Goal: Information Seeking & Learning: Learn about a topic

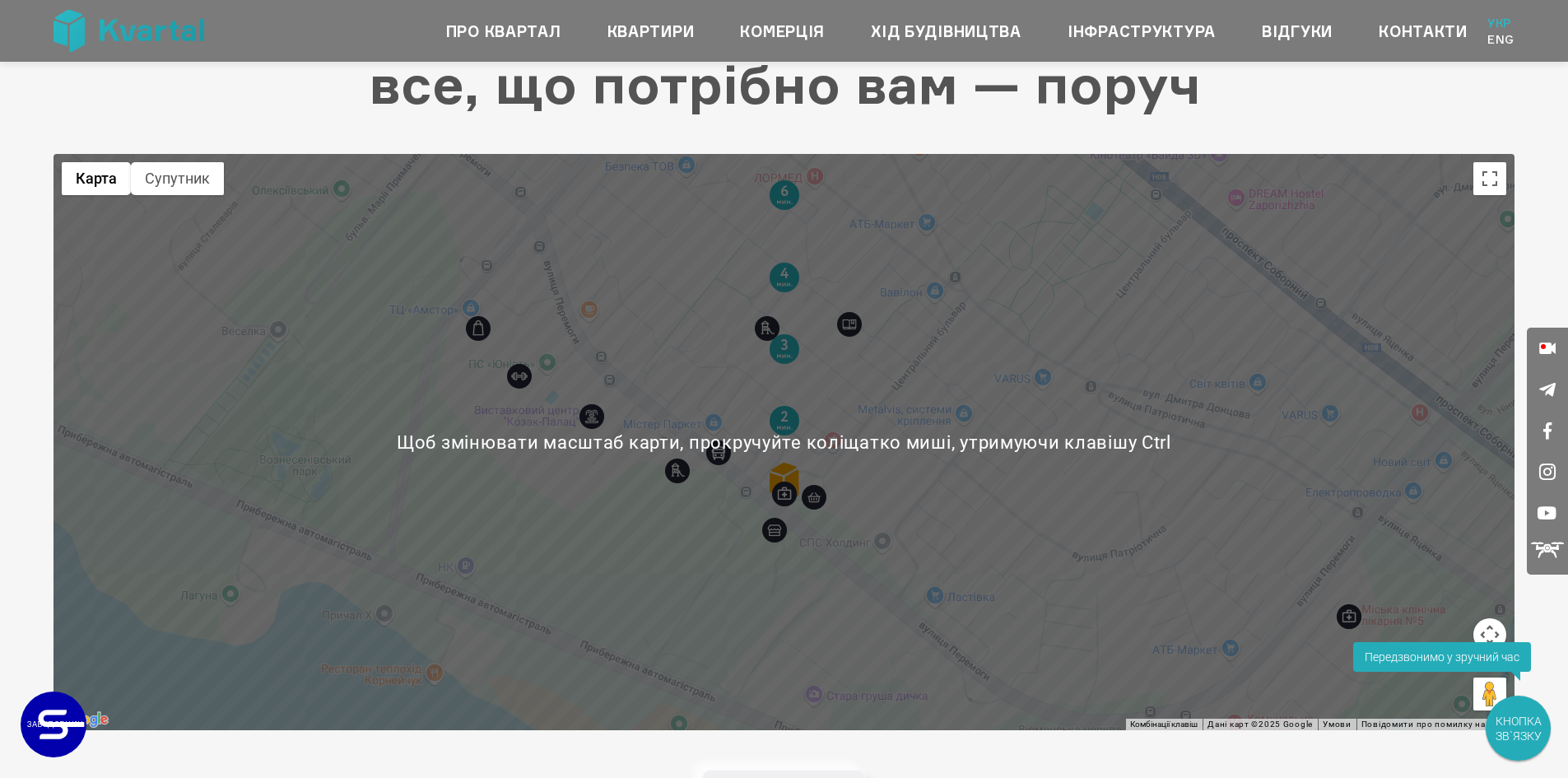
scroll to position [4200, 0]
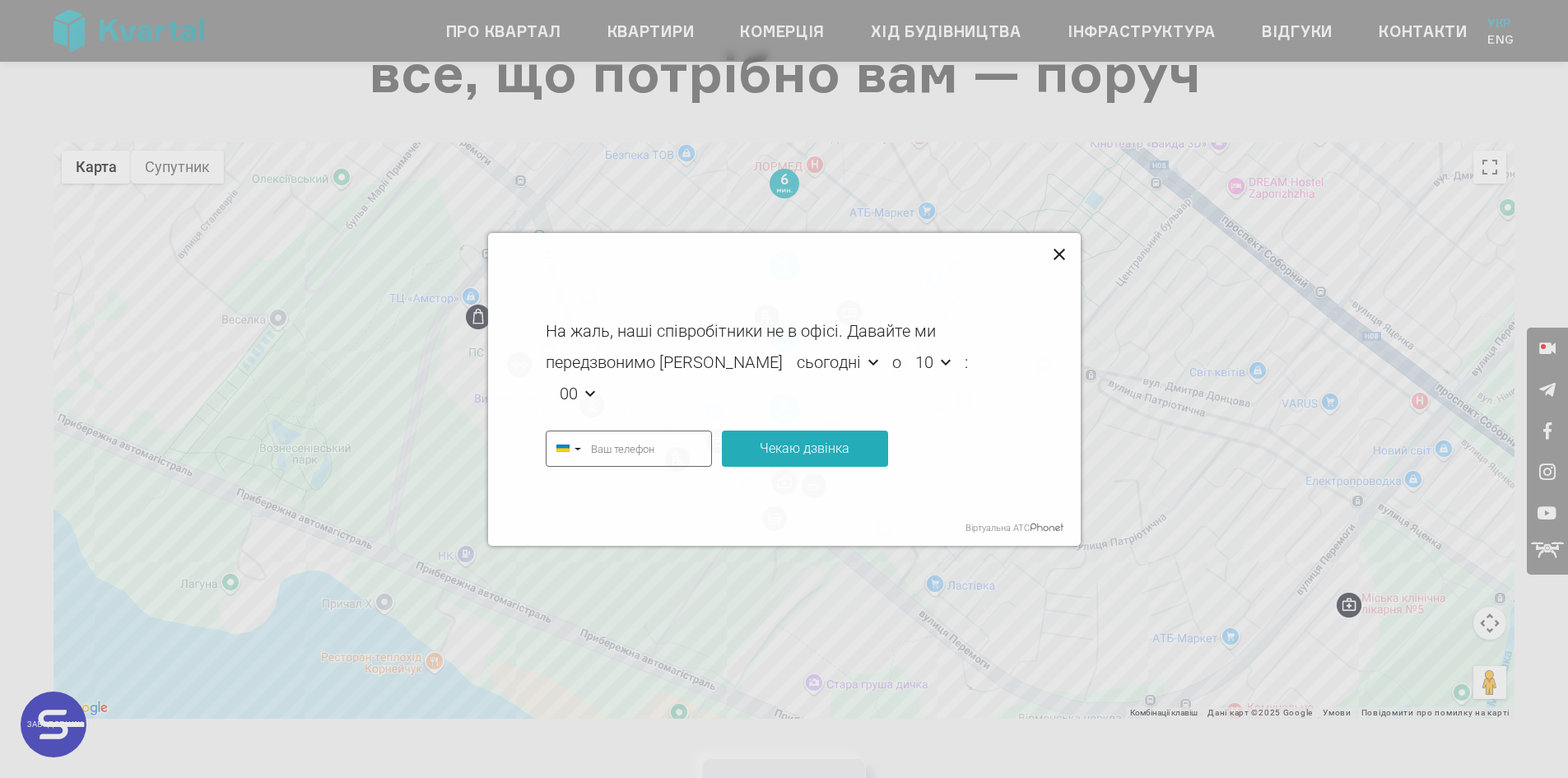
click at [1064, 255] on icon at bounding box center [1060, 255] width 20 height 20
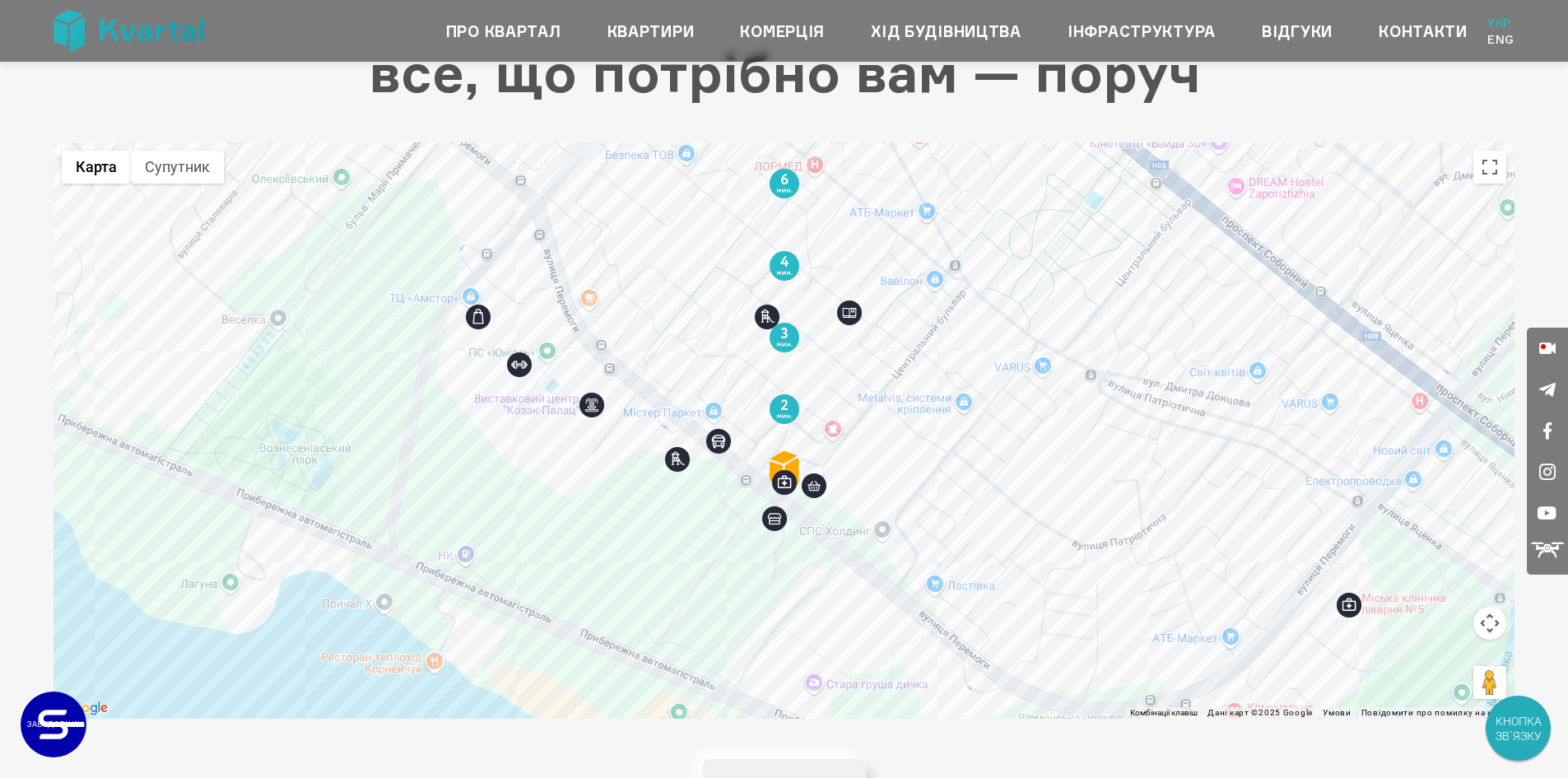
type input "+380"
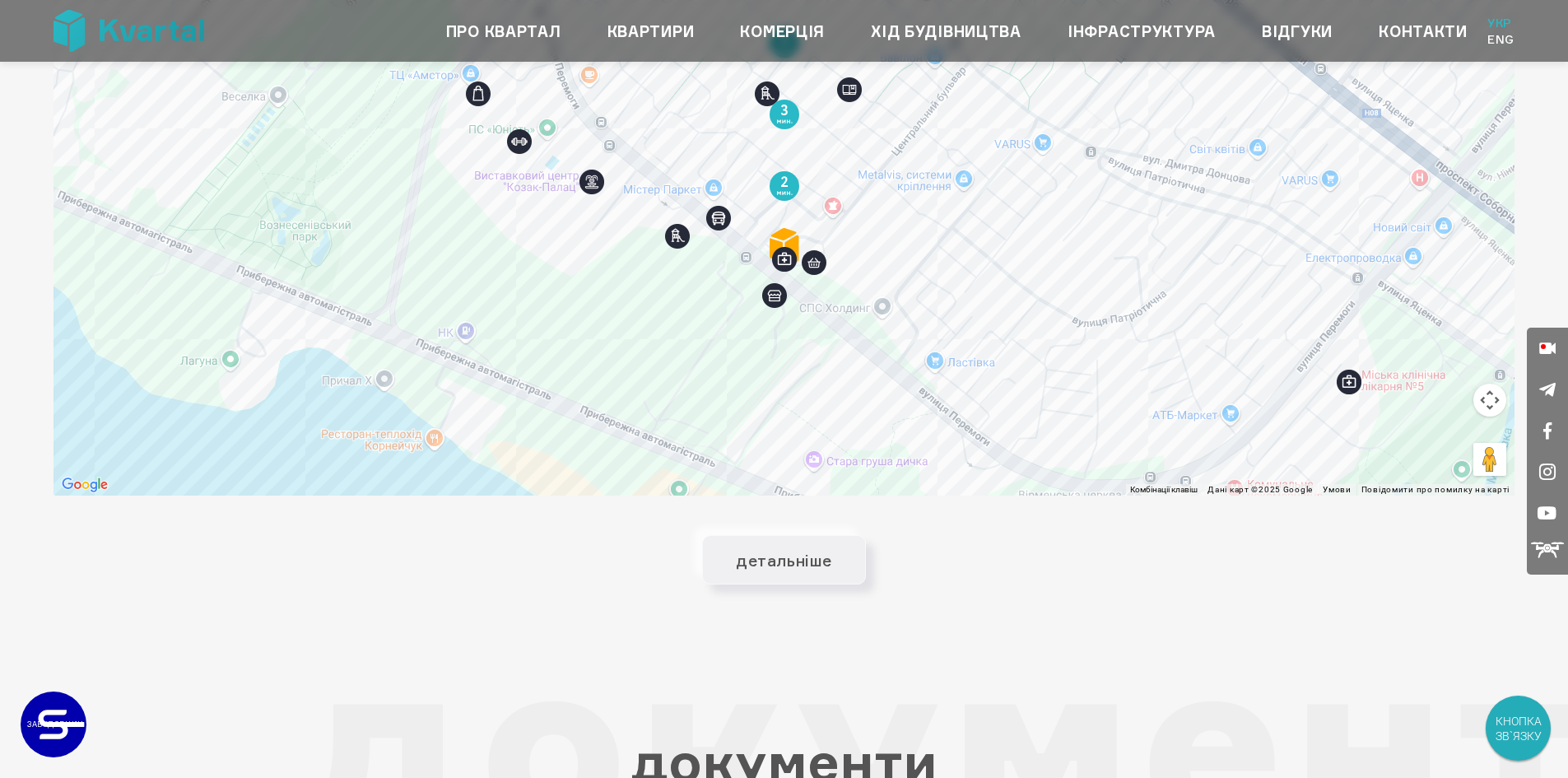
scroll to position [4379, 0]
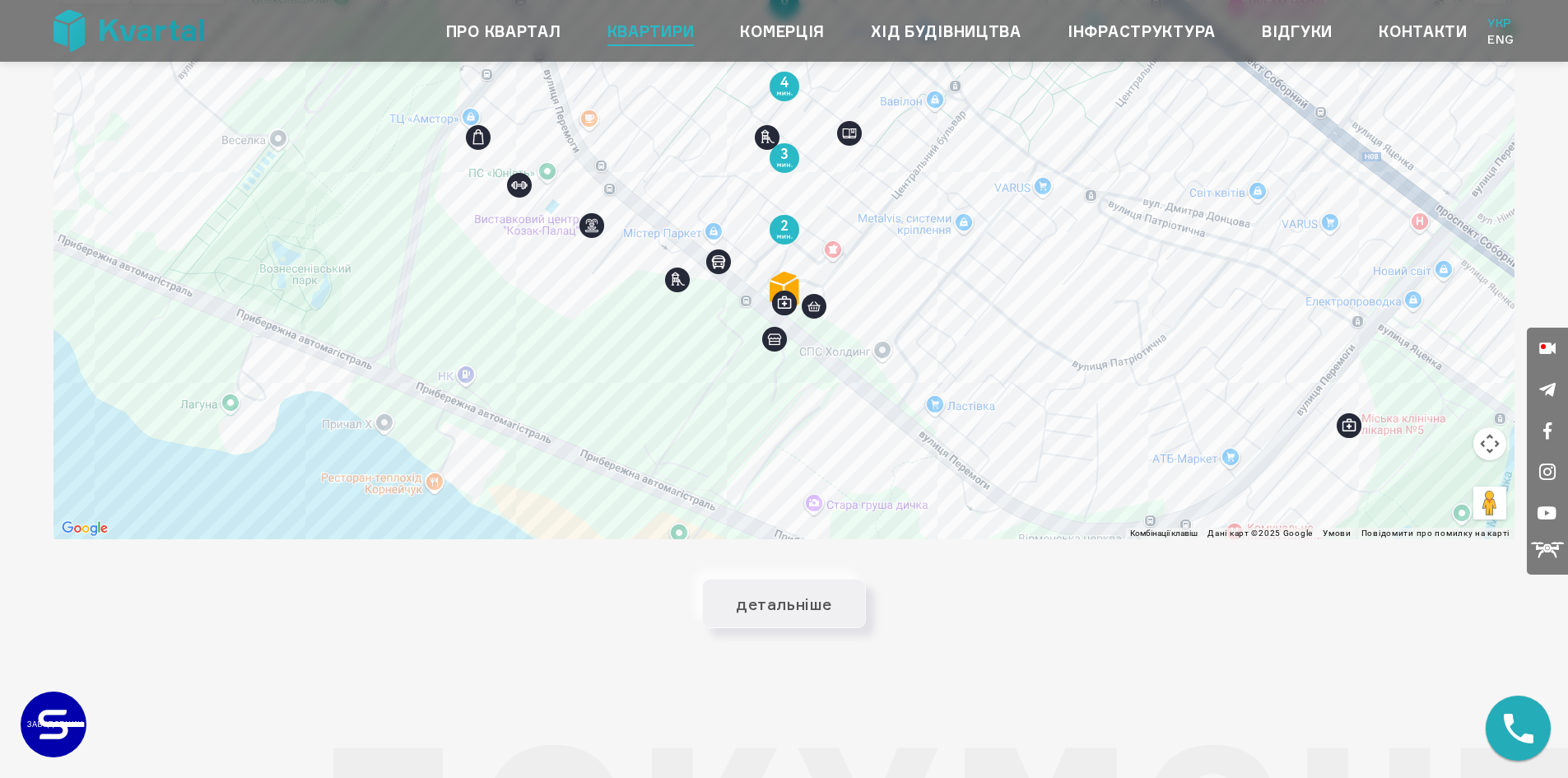
click at [652, 23] on link "Квартири" at bounding box center [651, 32] width 87 height 27
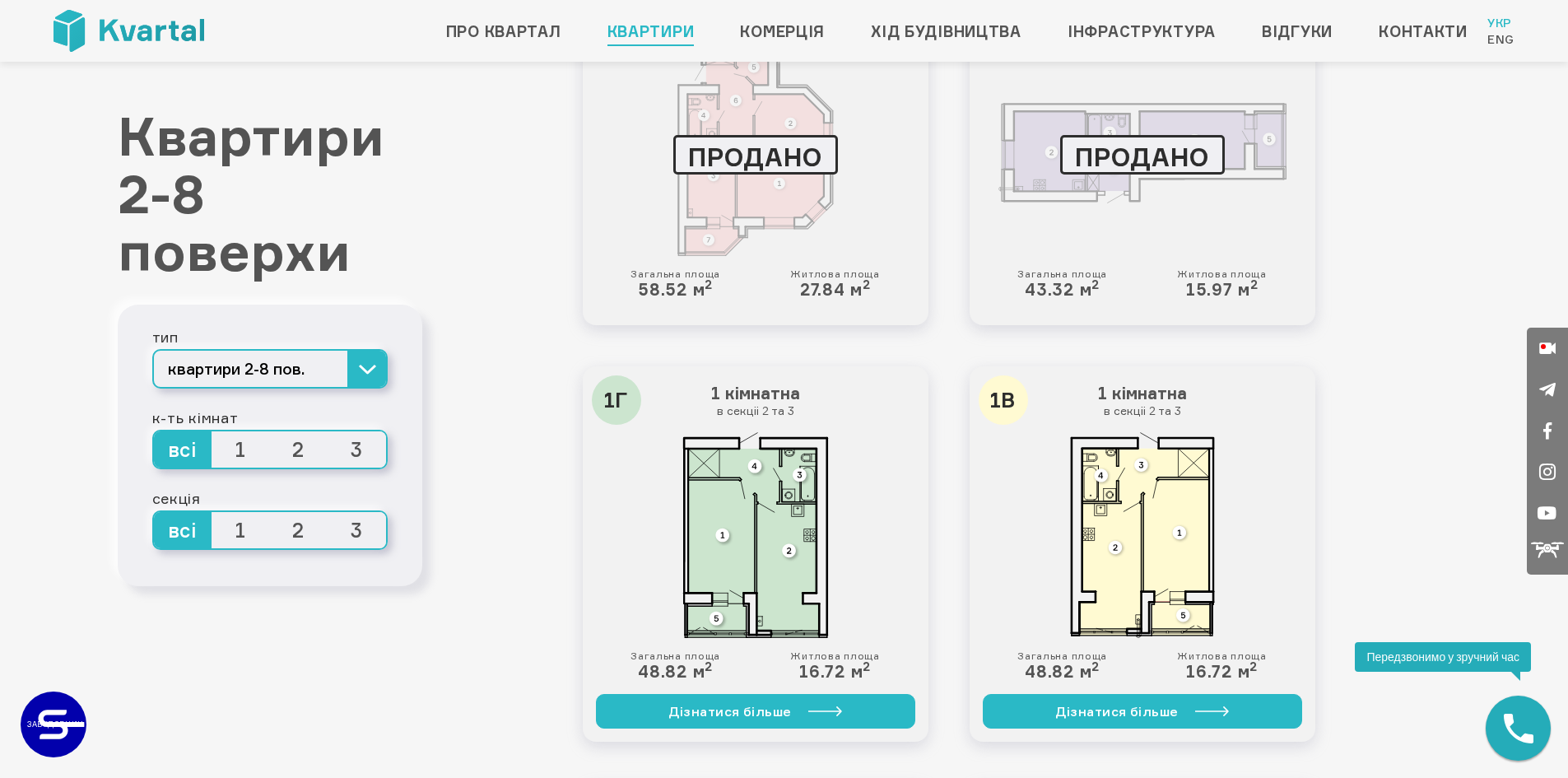
scroll to position [2882, 0]
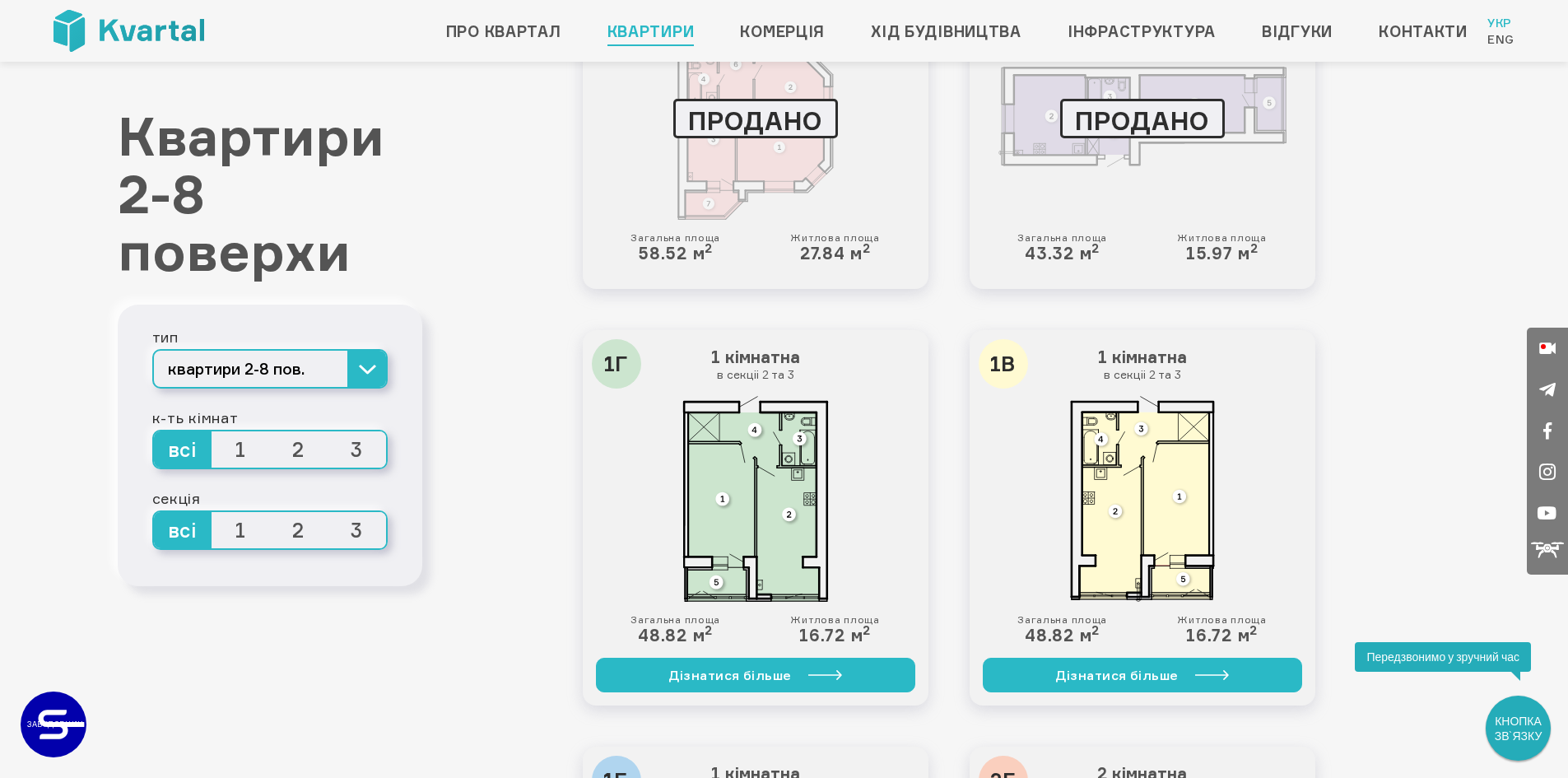
click at [245, 459] on span "1" at bounding box center [240, 449] width 58 height 36
click at [211, 431] on input "1" at bounding box center [211, 431] width 0 height 0
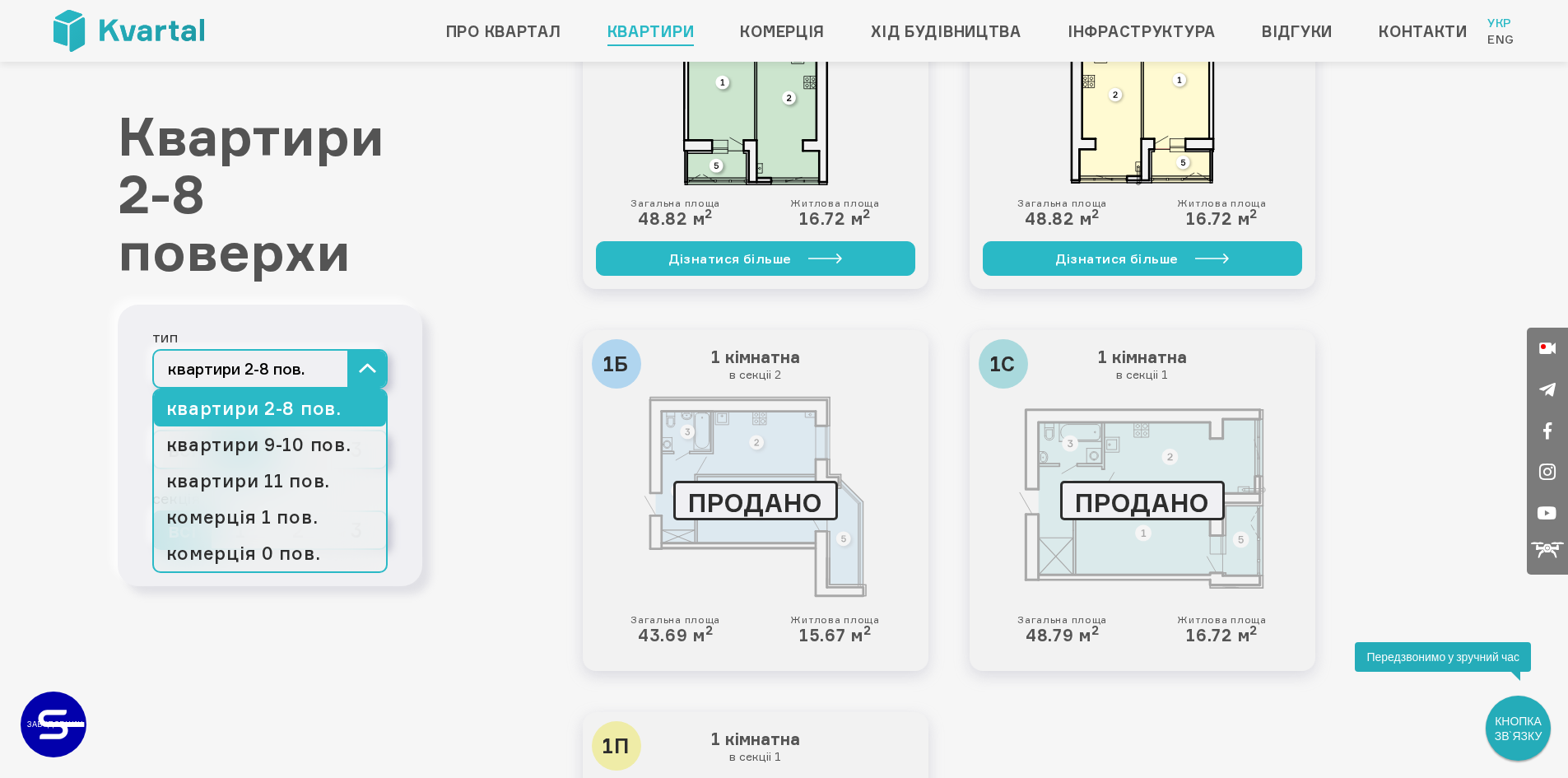
click at [383, 379] on button "квартири 2-8 пов." at bounding box center [269, 368] width 235 height 39
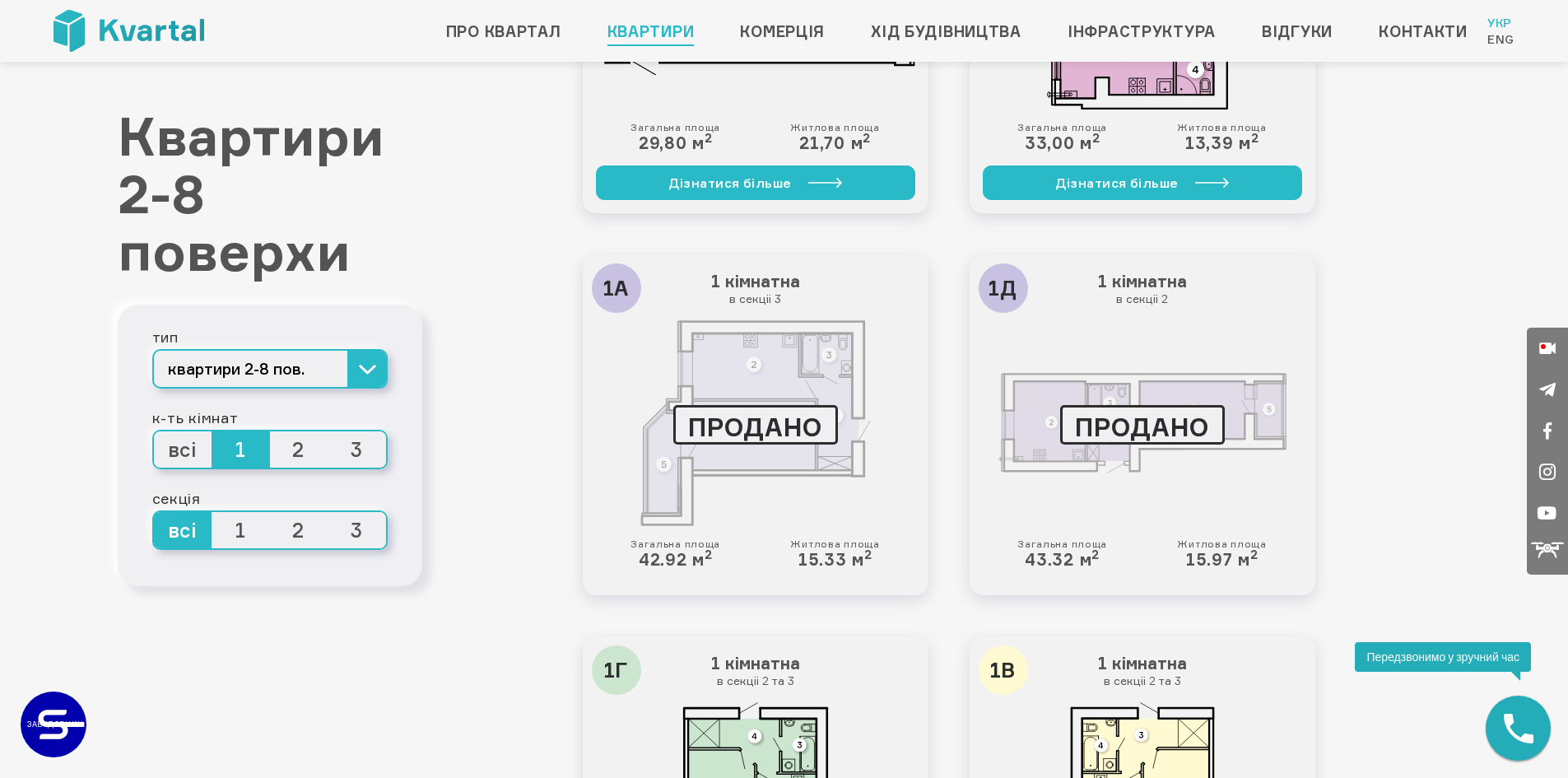
scroll to position [2224, 0]
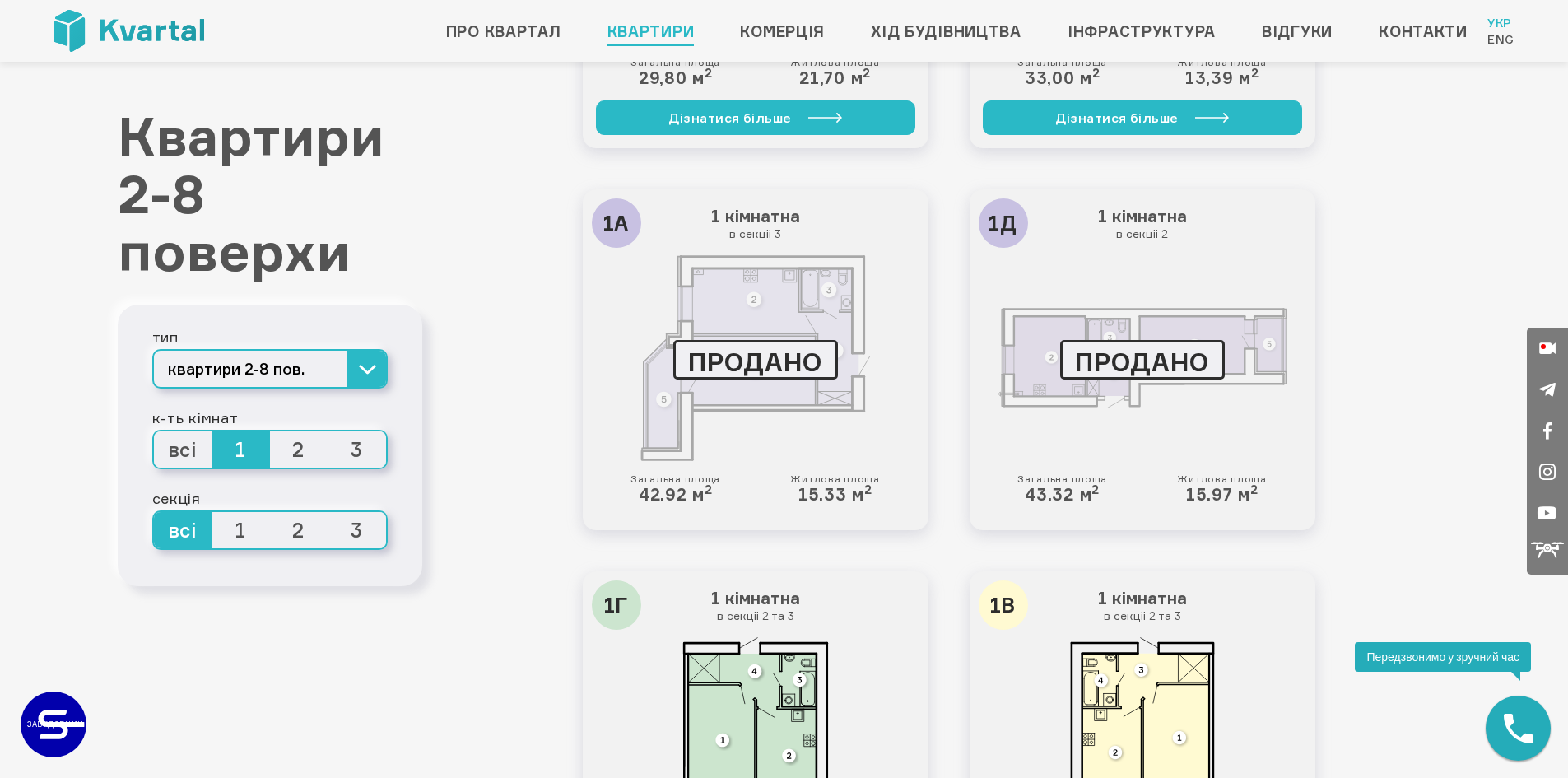
click at [784, 370] on div "ПРОДАНО" at bounding box center [756, 359] width 164 height 39
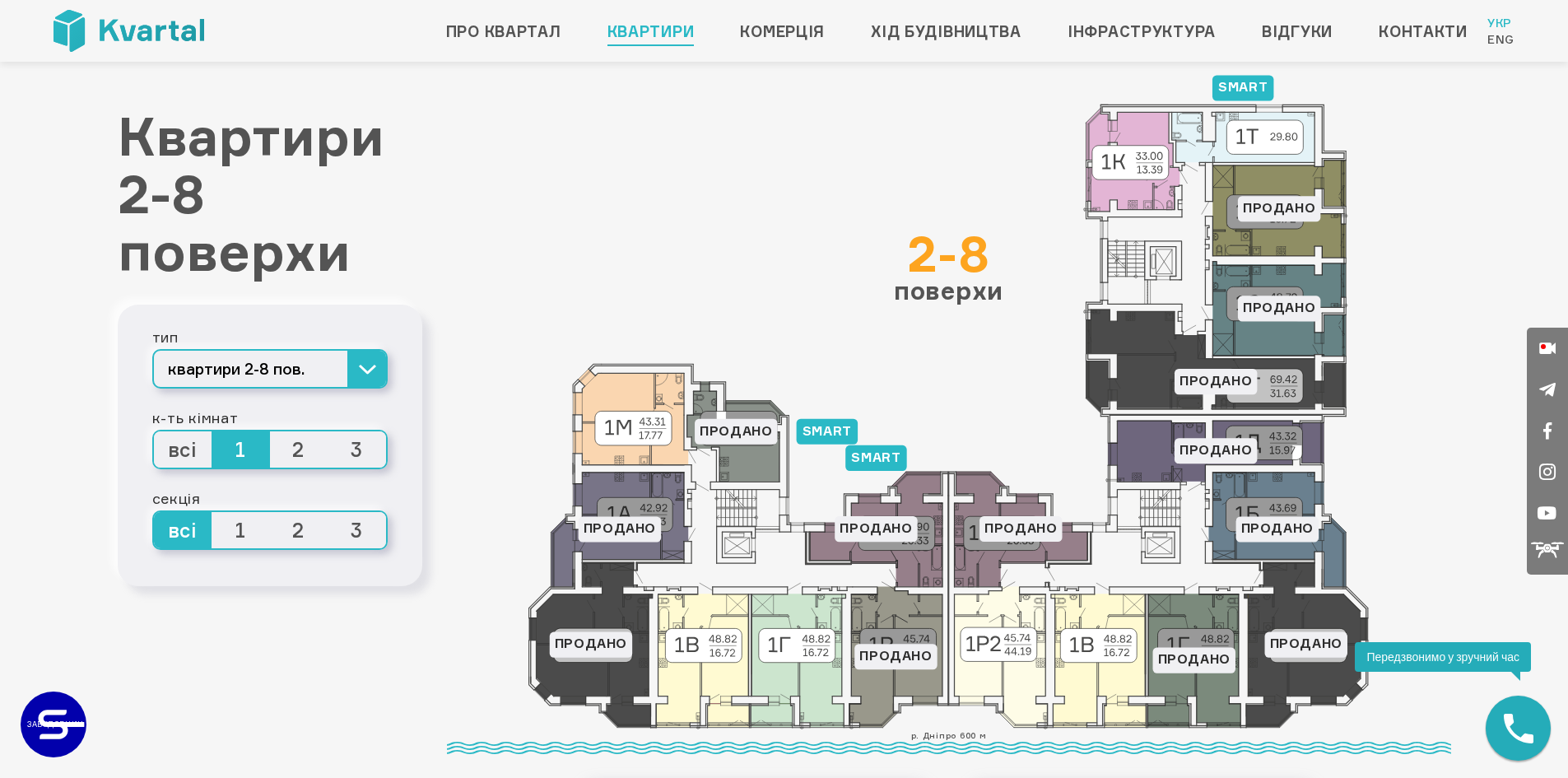
scroll to position [0, 0]
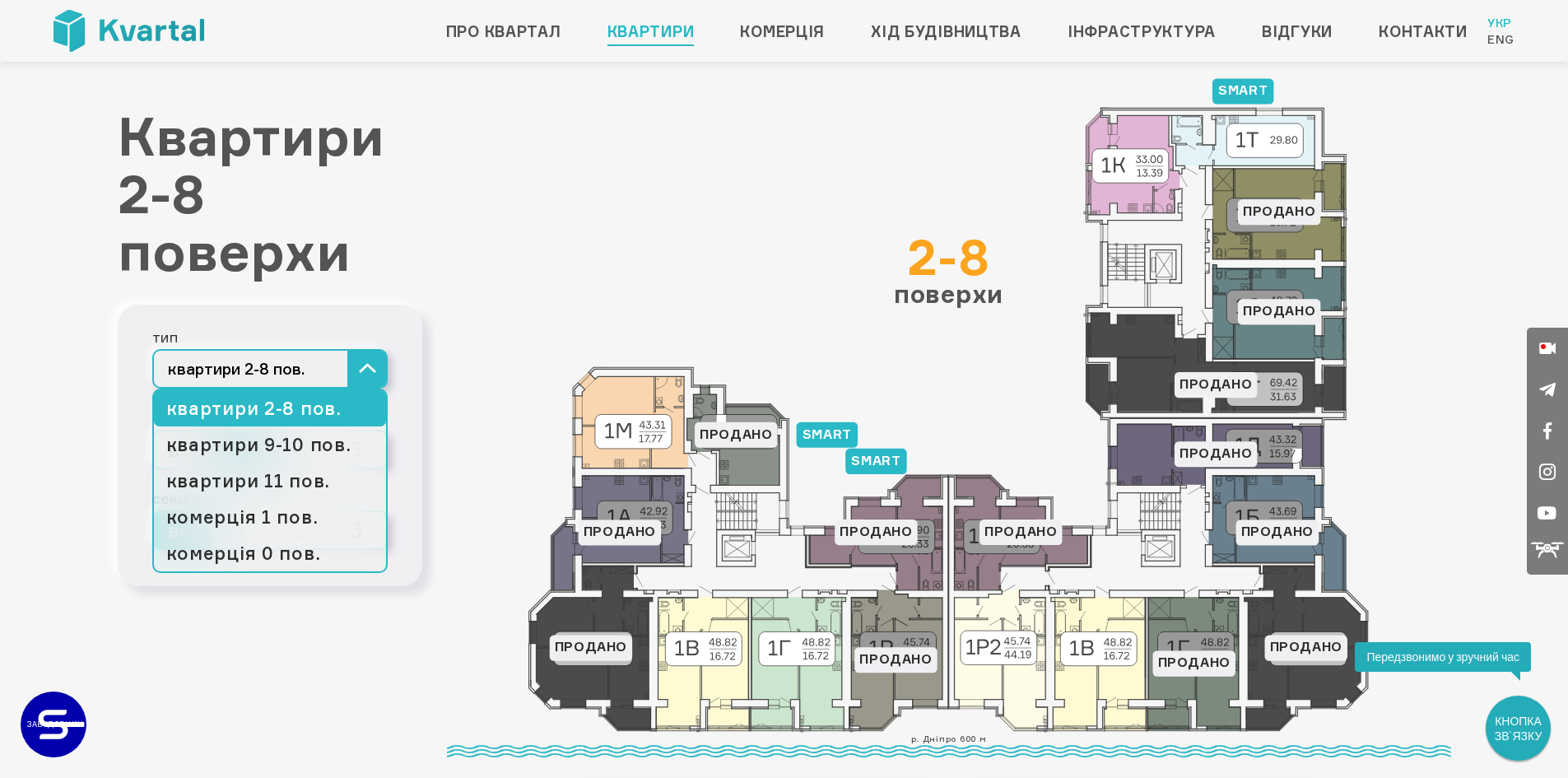
click at [377, 374] on button "квартири 2-8 пов." at bounding box center [269, 368] width 235 height 39
click at [327, 449] on link "квартири 9-10 пов." at bounding box center [269, 444] width 232 height 36
click at [242, 441] on link "квартири 9-10 пов." at bounding box center [269, 444] width 232 height 36
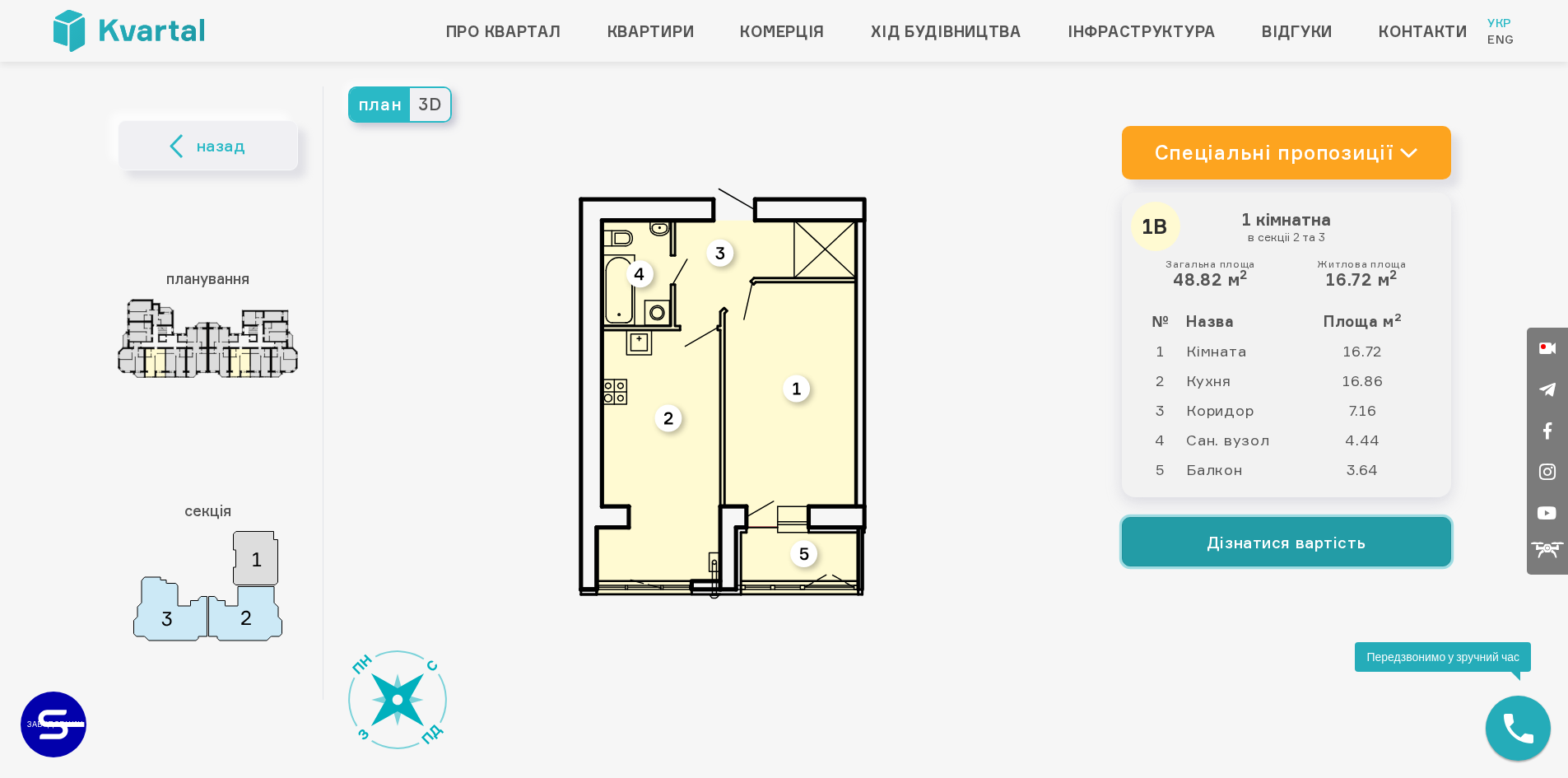
click at [1271, 533] on button "Дізнатися вартість" at bounding box center [1286, 542] width 330 height 50
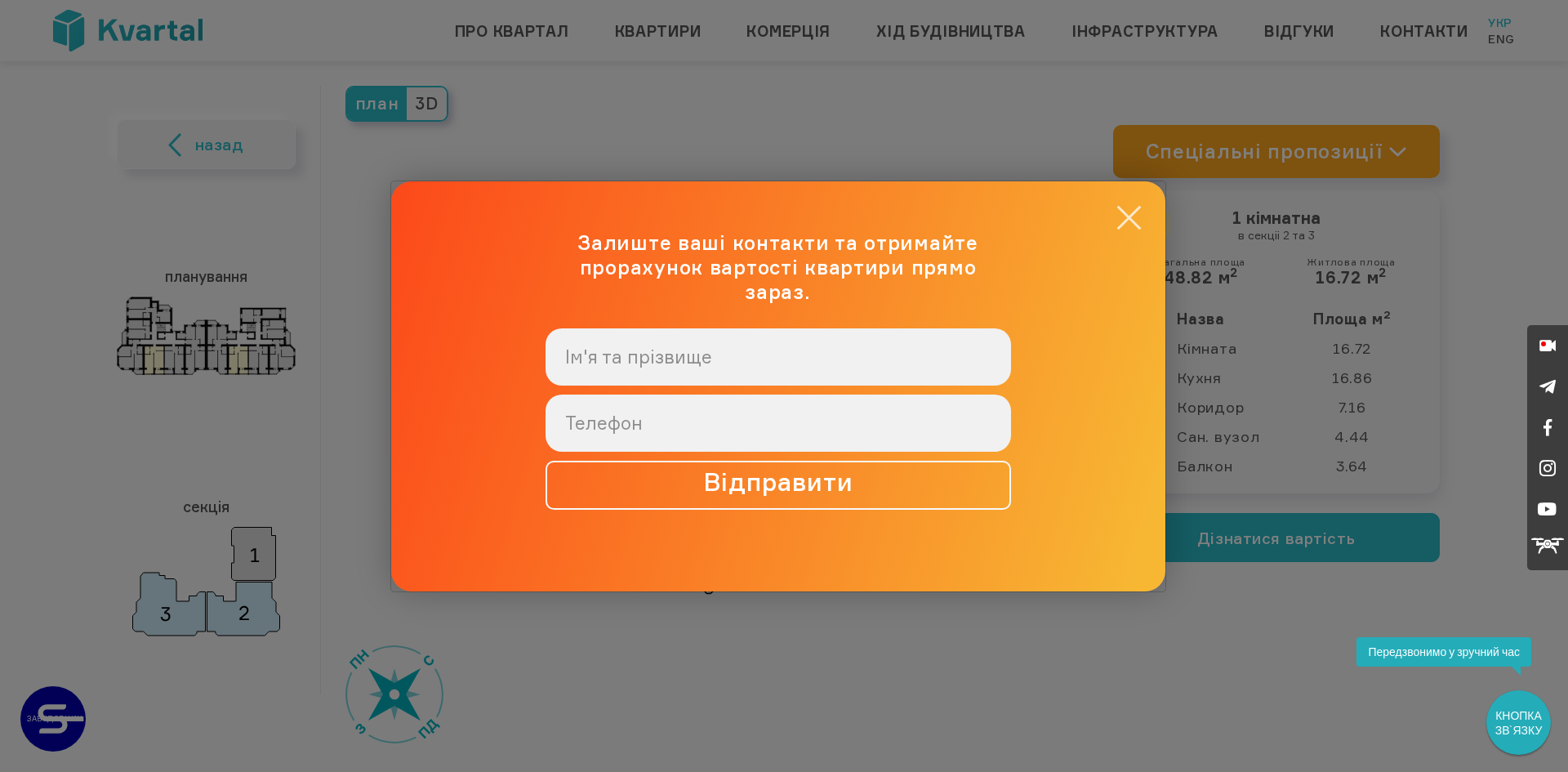
click at [1128, 231] on button "×" at bounding box center [1129, 218] width 32 height 32
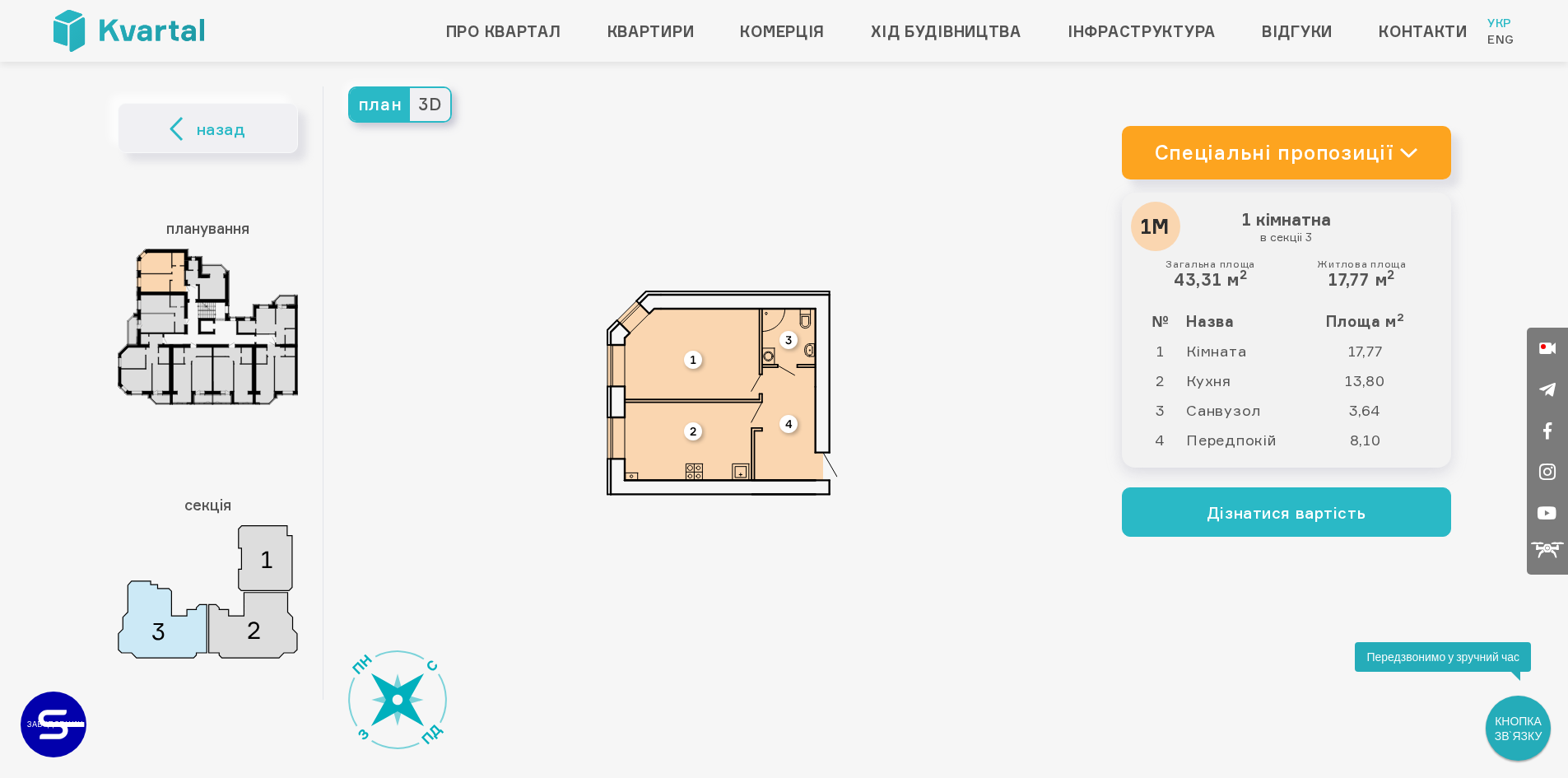
click at [431, 105] on span "3D" at bounding box center [429, 104] width 39 height 32
click at [410, 88] on input "3D" at bounding box center [410, 88] width 0 height 0
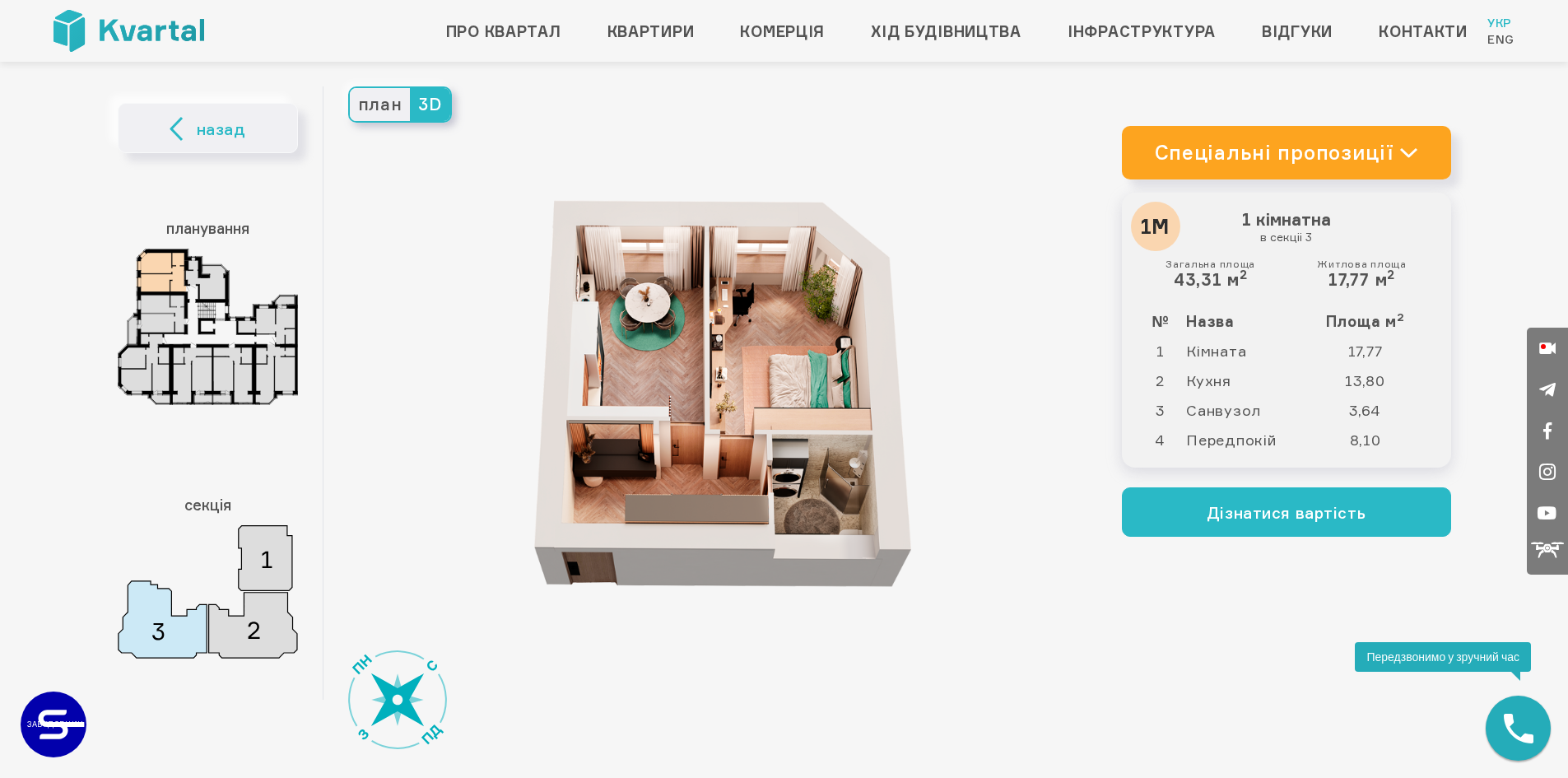
click at [373, 109] on span "план" at bounding box center [380, 104] width 61 height 32
click at [350, 88] on input "план" at bounding box center [350, 88] width 0 height 0
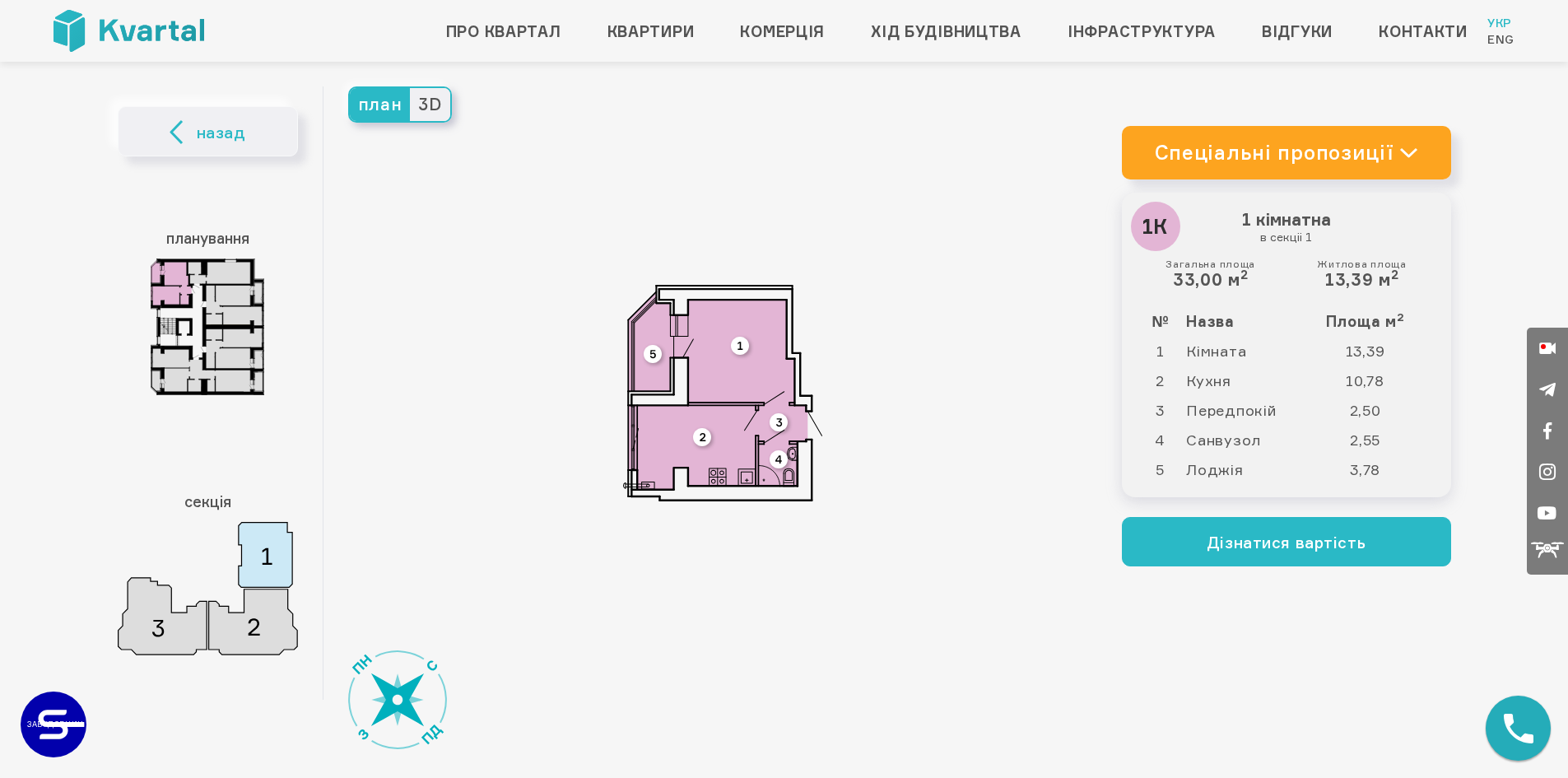
click at [429, 97] on span "3D" at bounding box center [429, 104] width 39 height 32
click at [410, 88] on input "3D" at bounding box center [410, 88] width 0 height 0
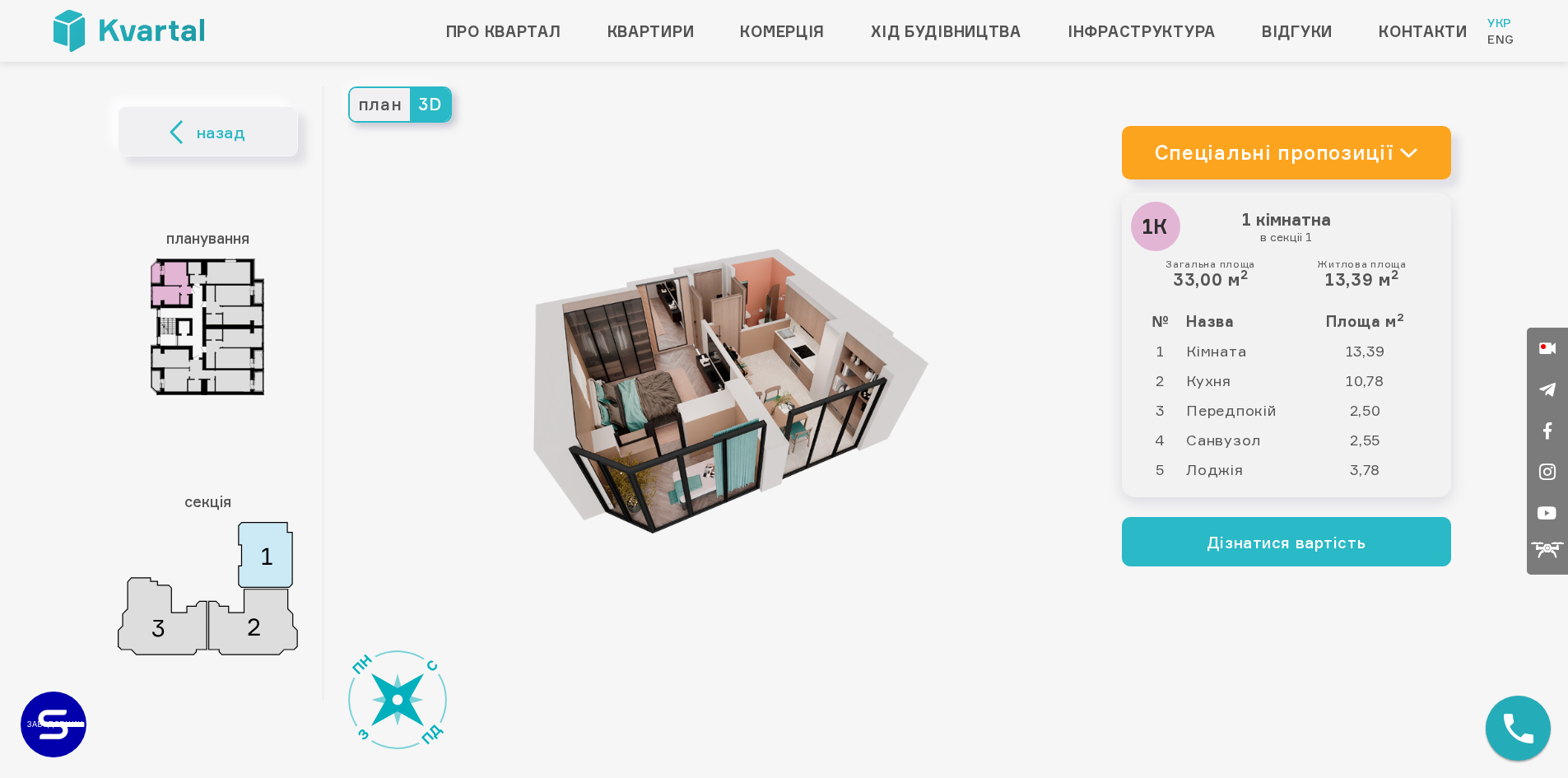
click at [429, 97] on span "3D" at bounding box center [429, 104] width 39 height 32
click at [410, 88] on input "3D" at bounding box center [410, 88] width 0 height 0
click at [376, 97] on span "план" at bounding box center [380, 104] width 61 height 32
click at [350, 88] on input "план" at bounding box center [350, 88] width 0 height 0
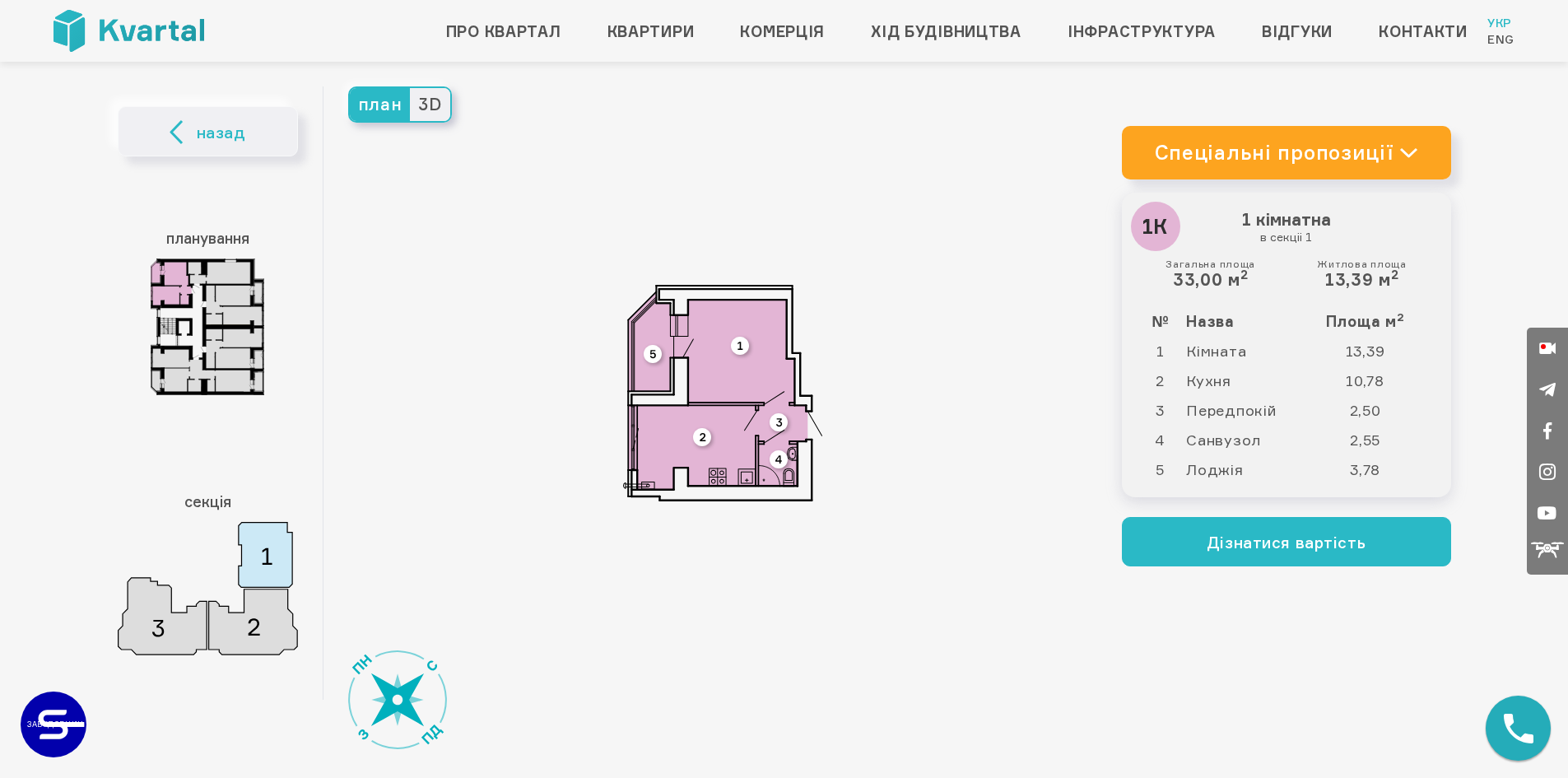
click at [431, 101] on span "3D" at bounding box center [429, 104] width 39 height 32
click at [410, 88] on input "3D" at bounding box center [410, 88] width 0 height 0
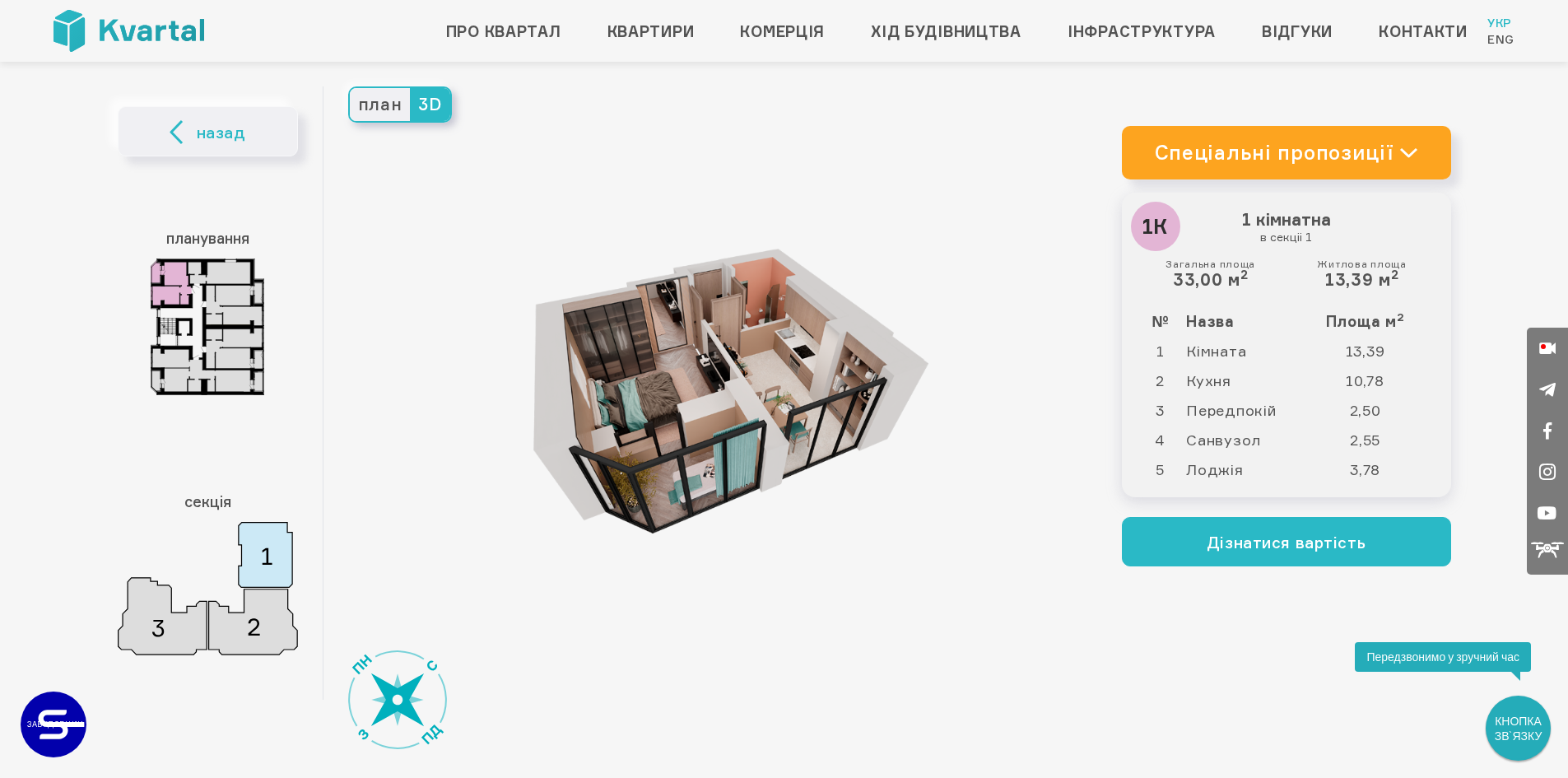
drag, startPoint x: 907, startPoint y: 376, endPoint x: 852, endPoint y: 451, distance: 93.0
click at [377, 107] on span "план" at bounding box center [380, 104] width 61 height 32
click at [350, 88] on input "план" at bounding box center [350, 88] width 0 height 0
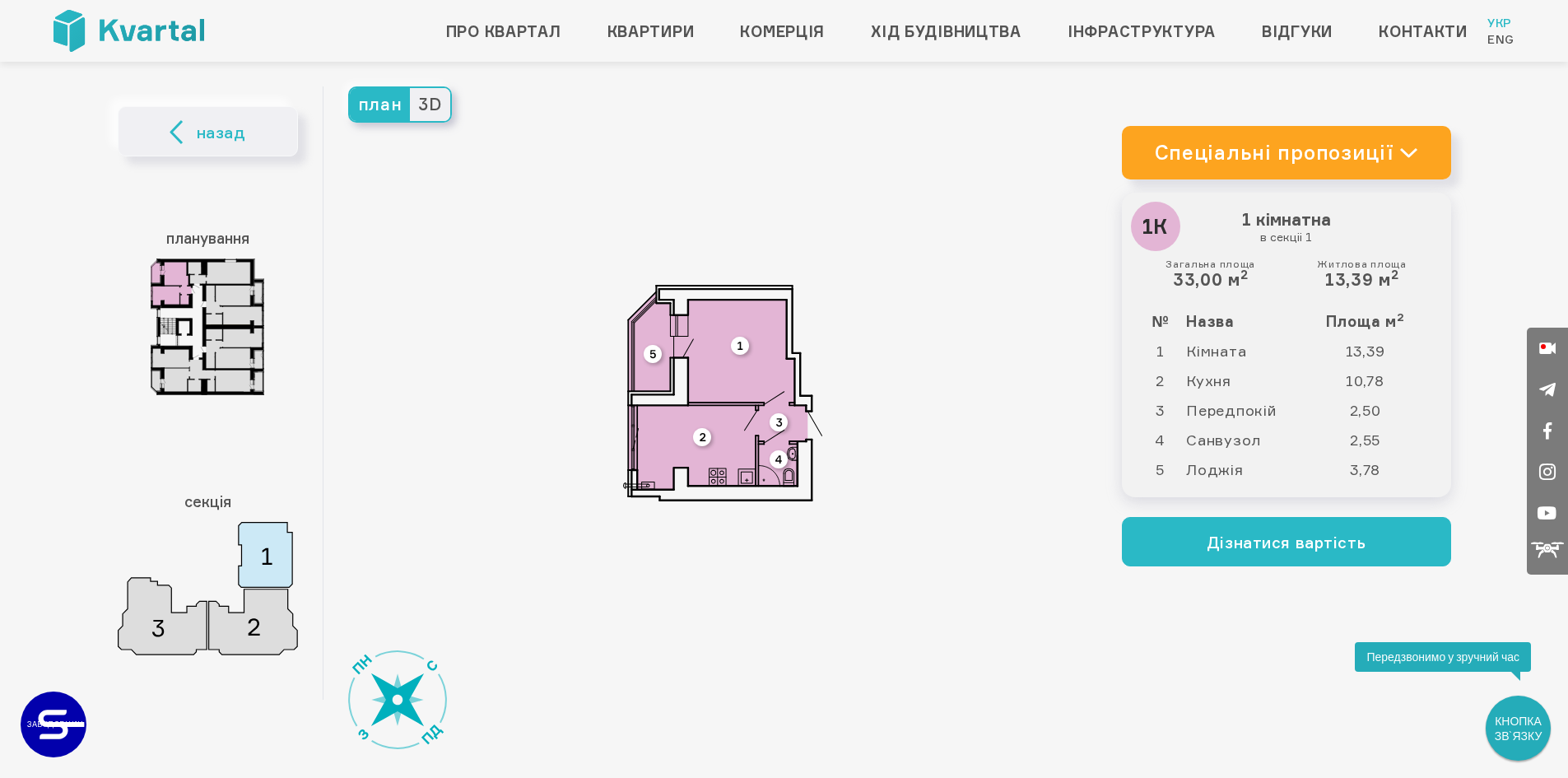
click at [429, 99] on span "3D" at bounding box center [429, 104] width 39 height 32
click at [410, 88] on input "3D" at bounding box center [410, 88] width 0 height 0
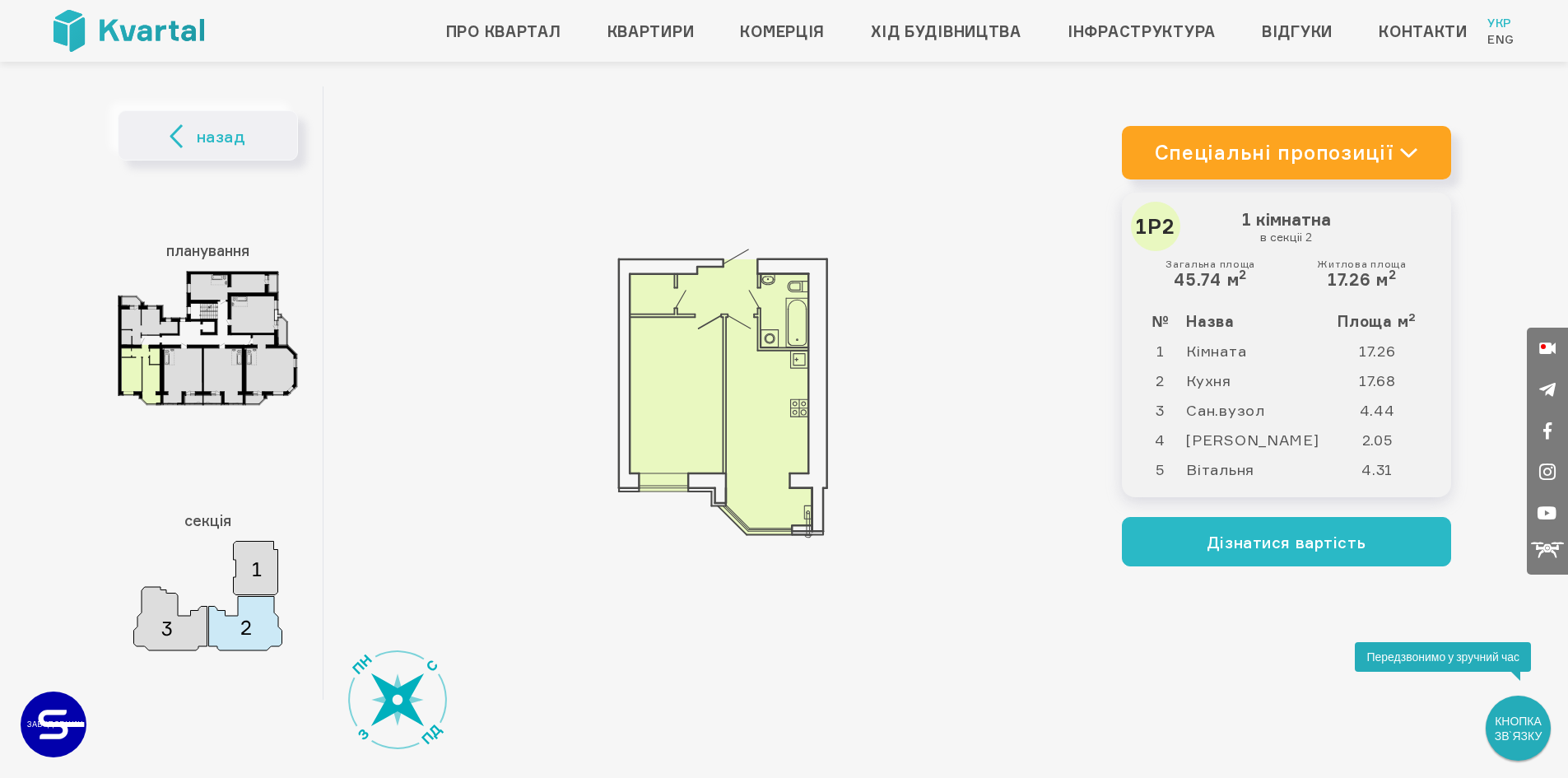
click at [423, 221] on div at bounding box center [723, 393] width 799 height 614
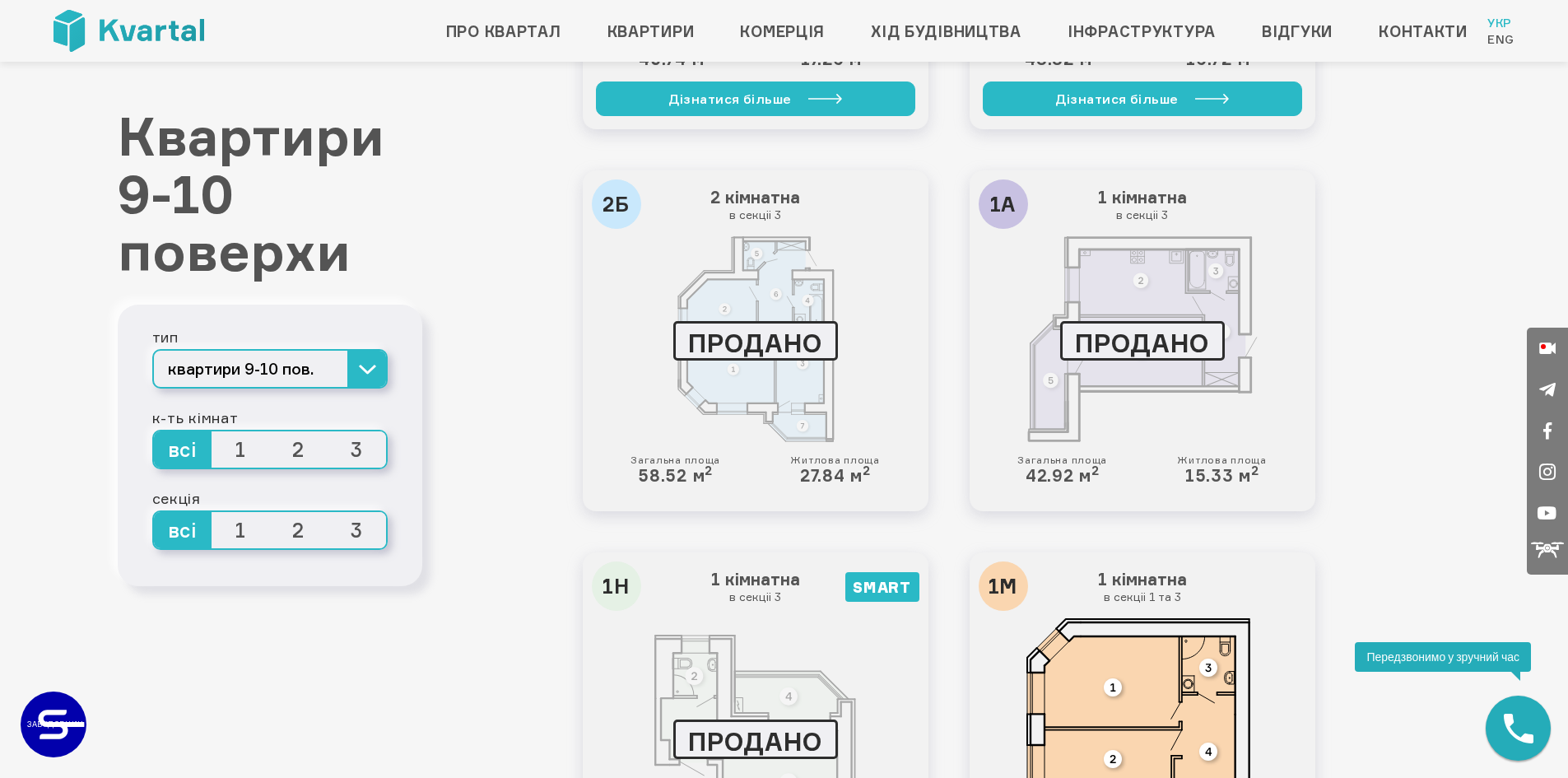
scroll to position [3302, 0]
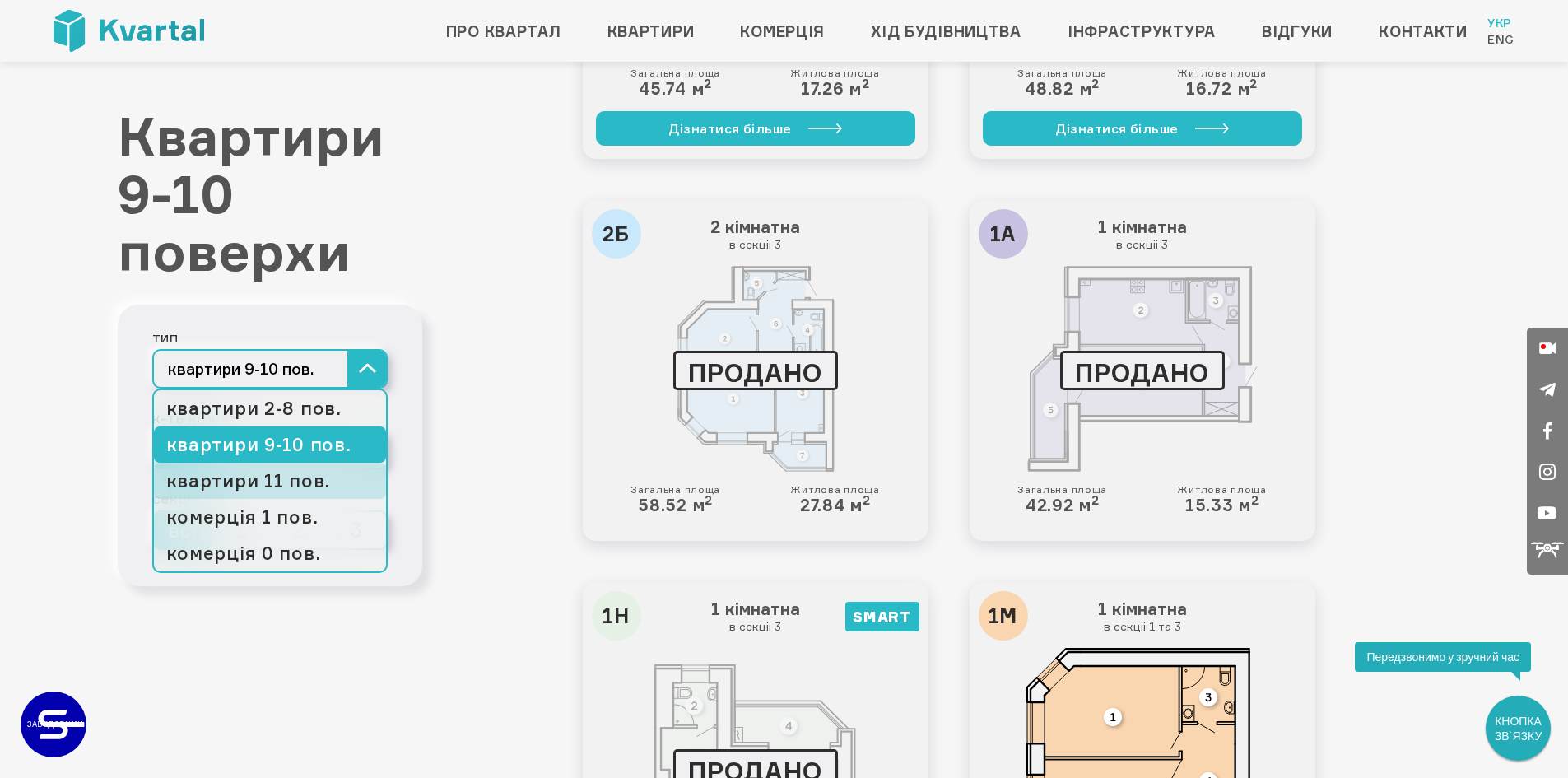
click at [299, 479] on link "квартири 11 пов." at bounding box center [269, 481] width 232 height 36
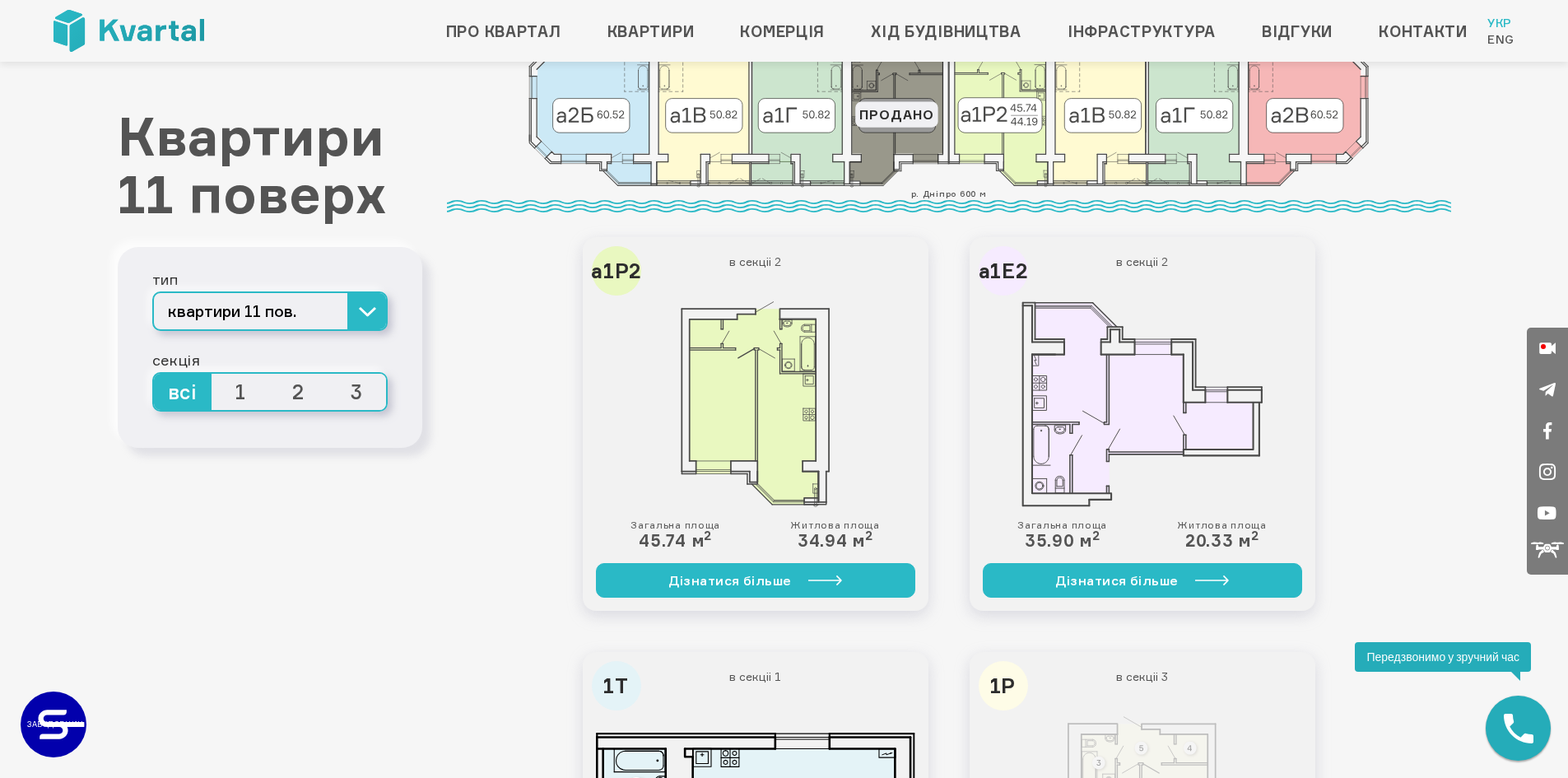
scroll to position [554, 0]
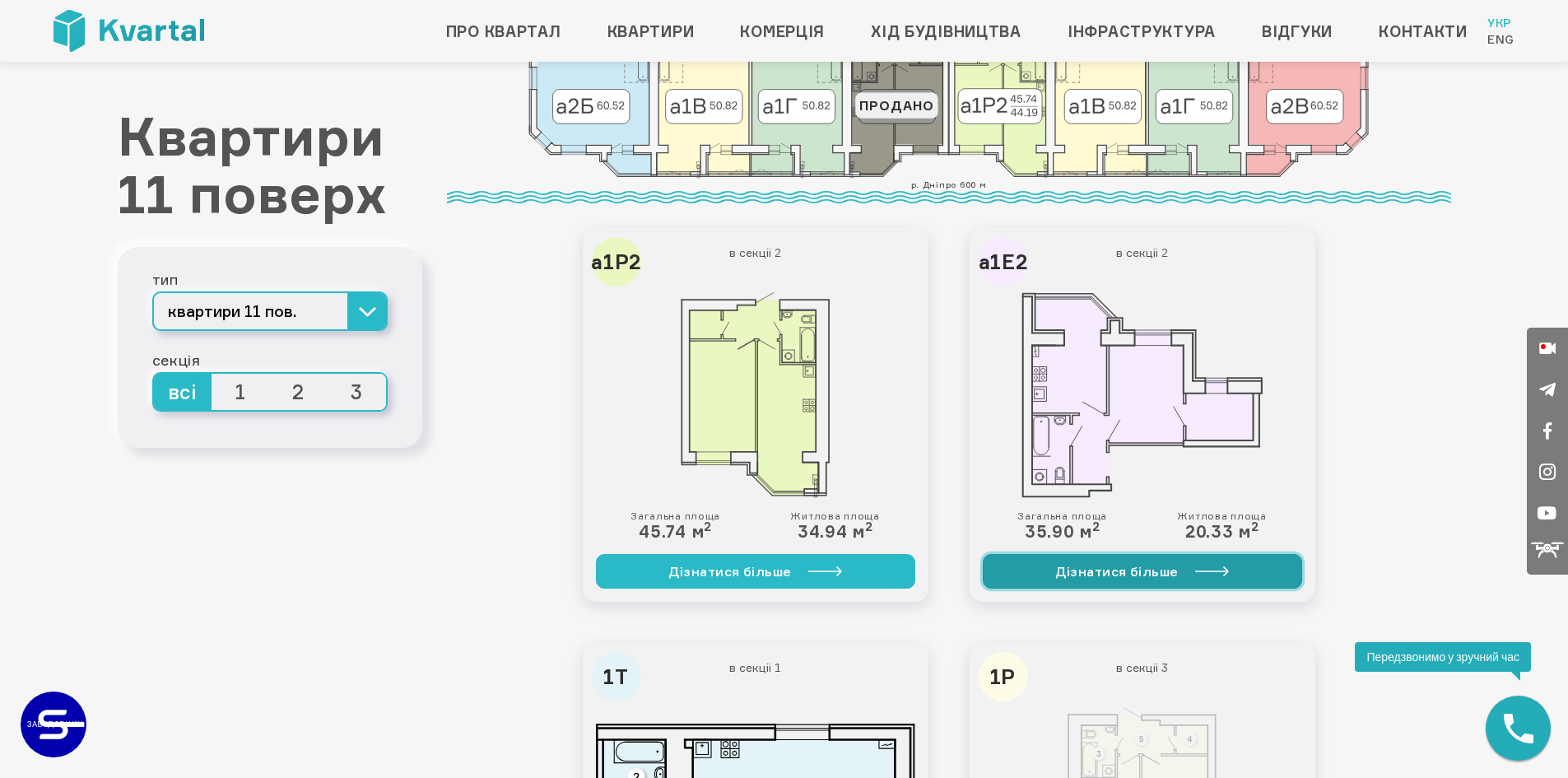
click at [1153, 576] on link "Дізнатися більше" at bounding box center [1143, 572] width 319 height 34
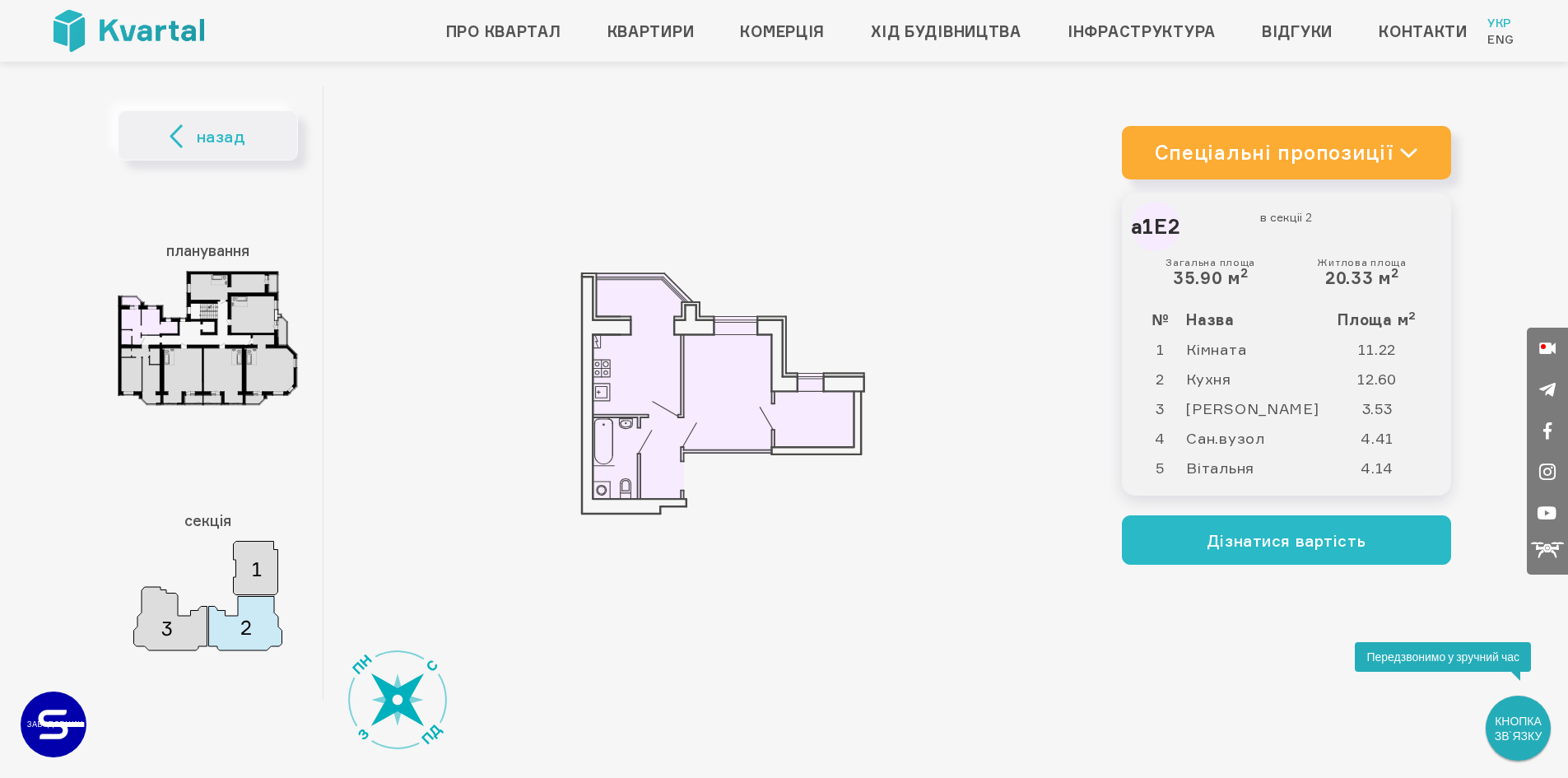
click at [1428, 160] on link "Спеціальні пропозиції" at bounding box center [1286, 153] width 330 height 54
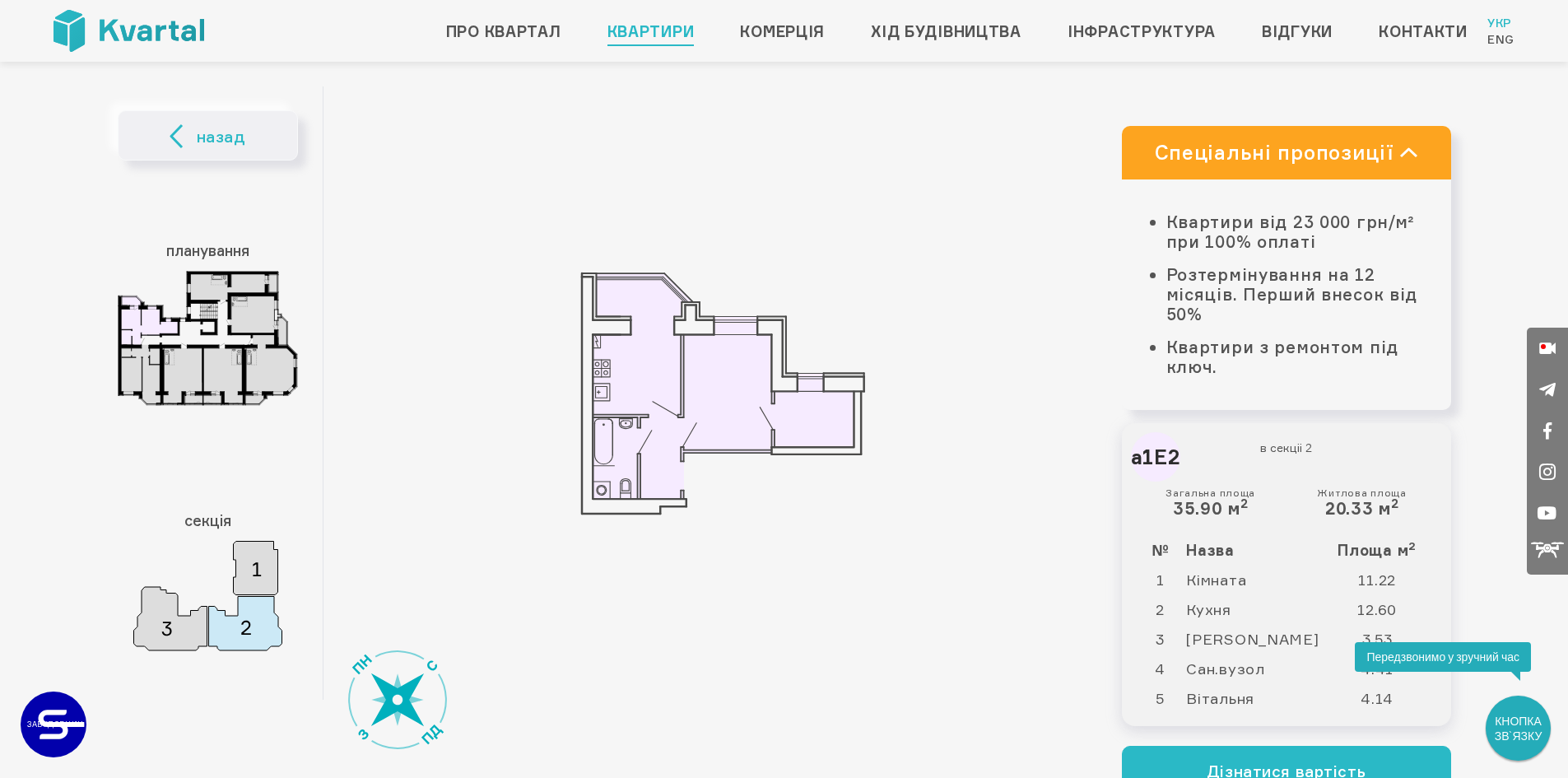
click at [653, 35] on link "Квартири" at bounding box center [651, 32] width 87 height 27
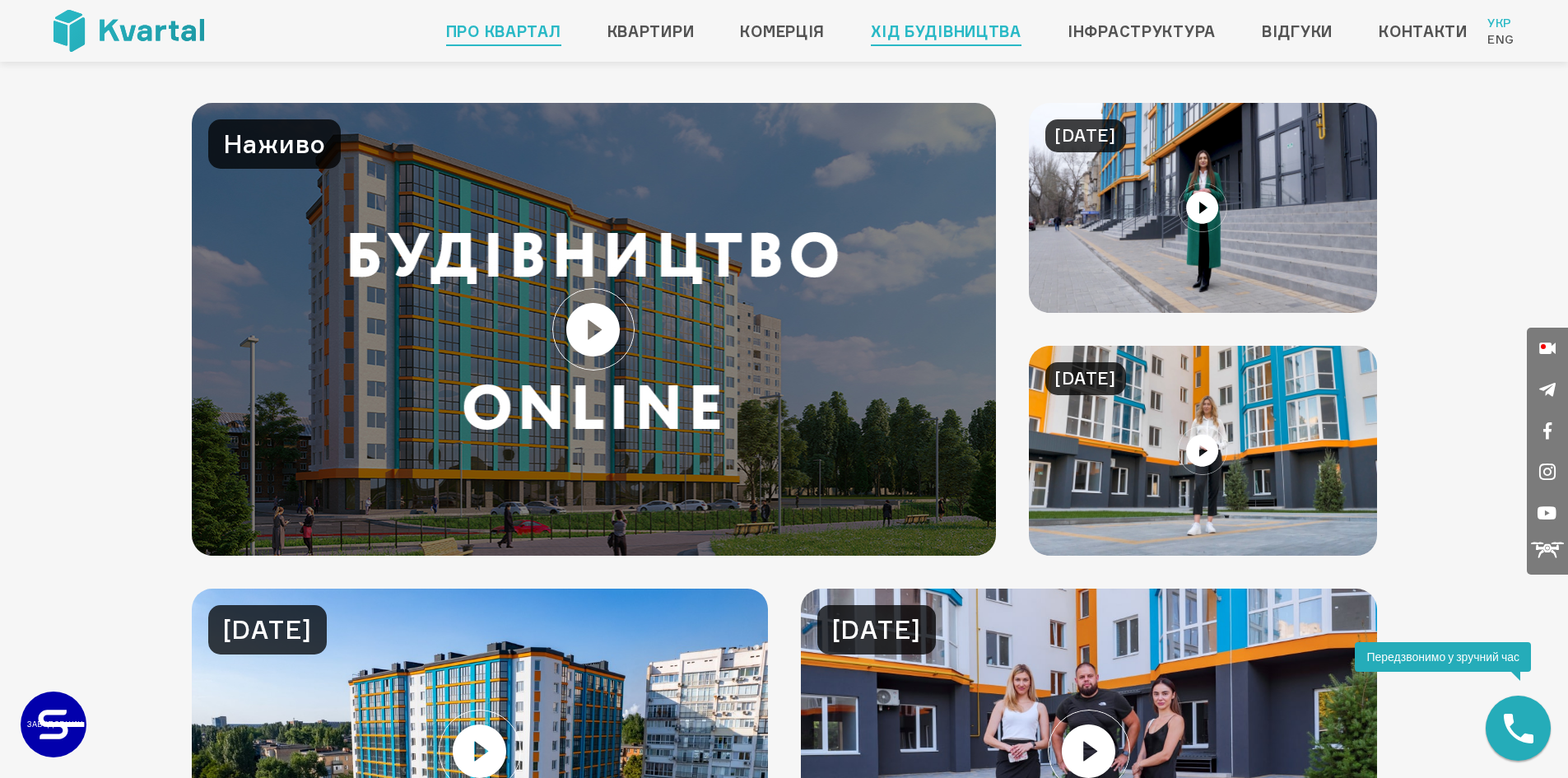
click at [514, 33] on link "Про квартал" at bounding box center [504, 32] width 116 height 27
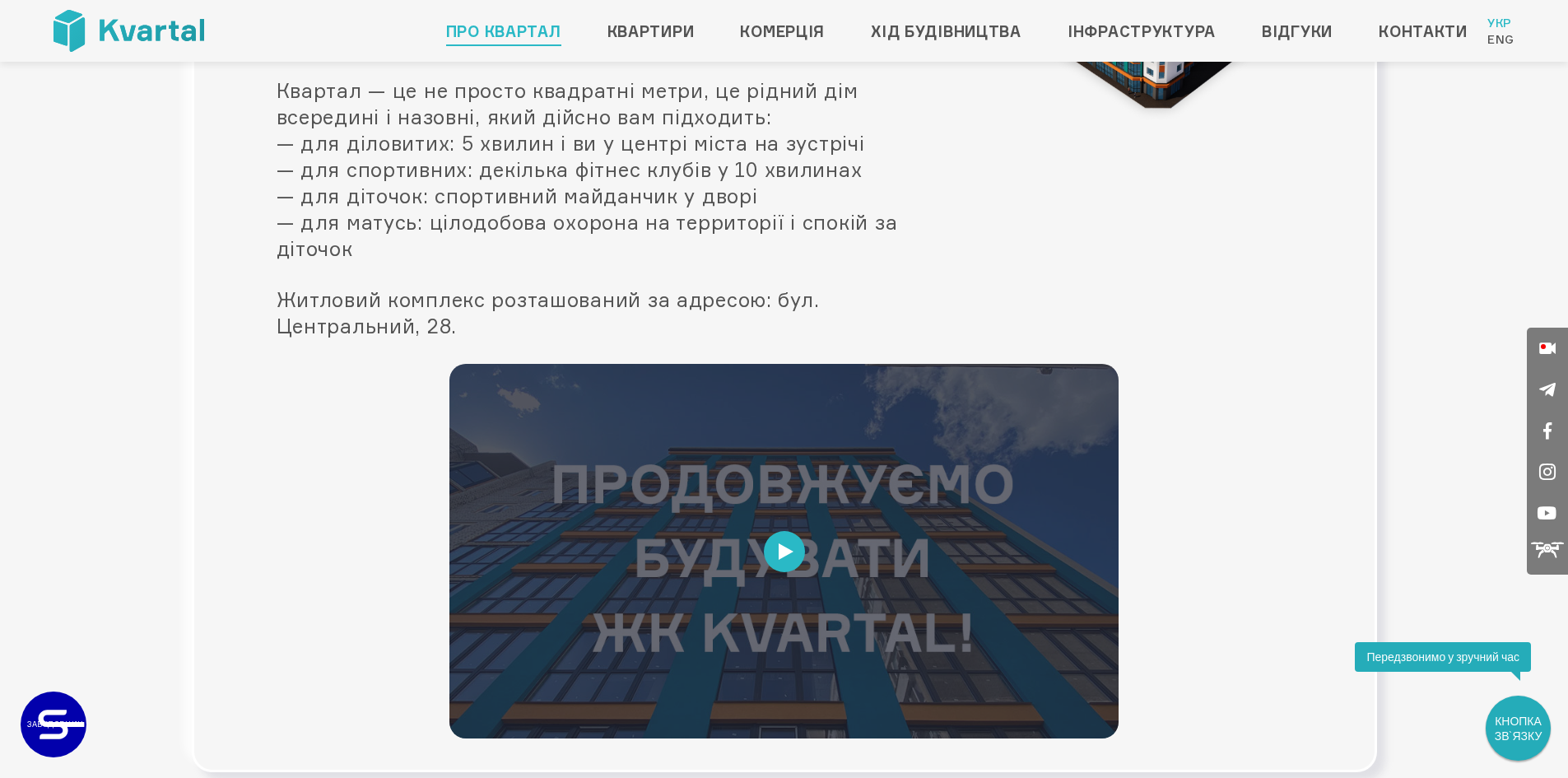
scroll to position [217, 0]
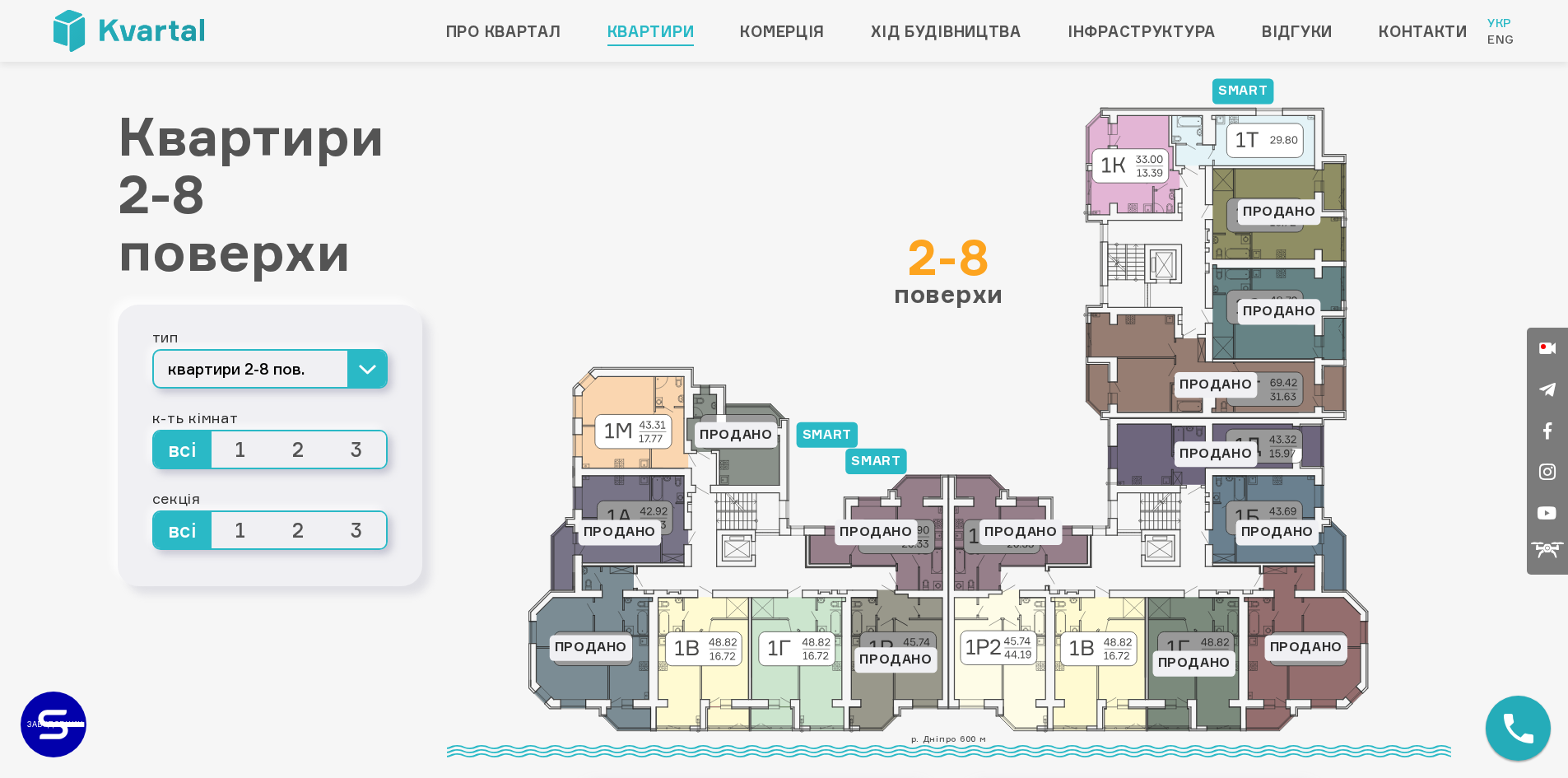
click at [242, 456] on span "1" at bounding box center [240, 449] width 58 height 36
click at [211, 431] on input "1" at bounding box center [211, 431] width 0 height 0
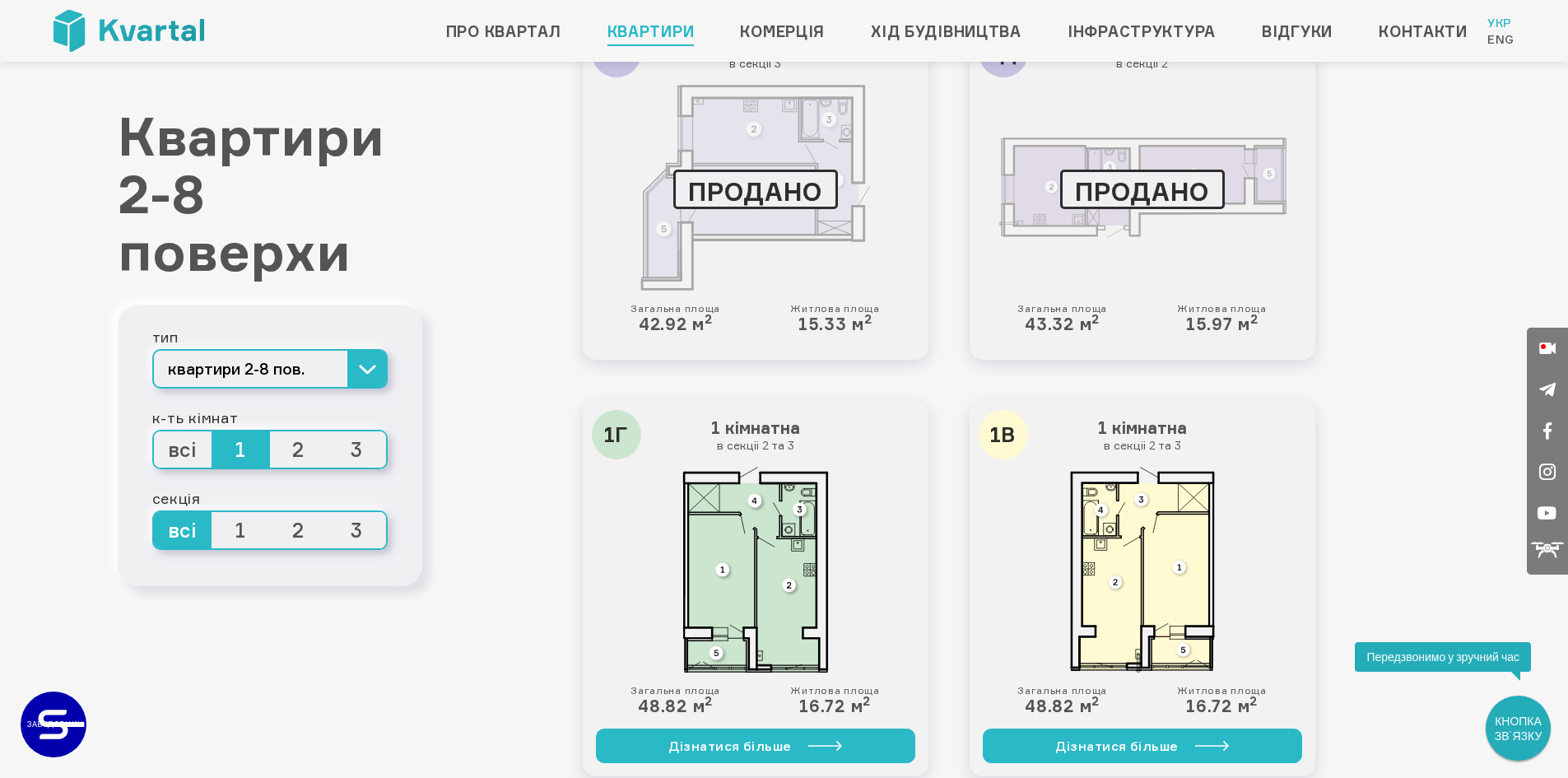
scroll to position [2388, 0]
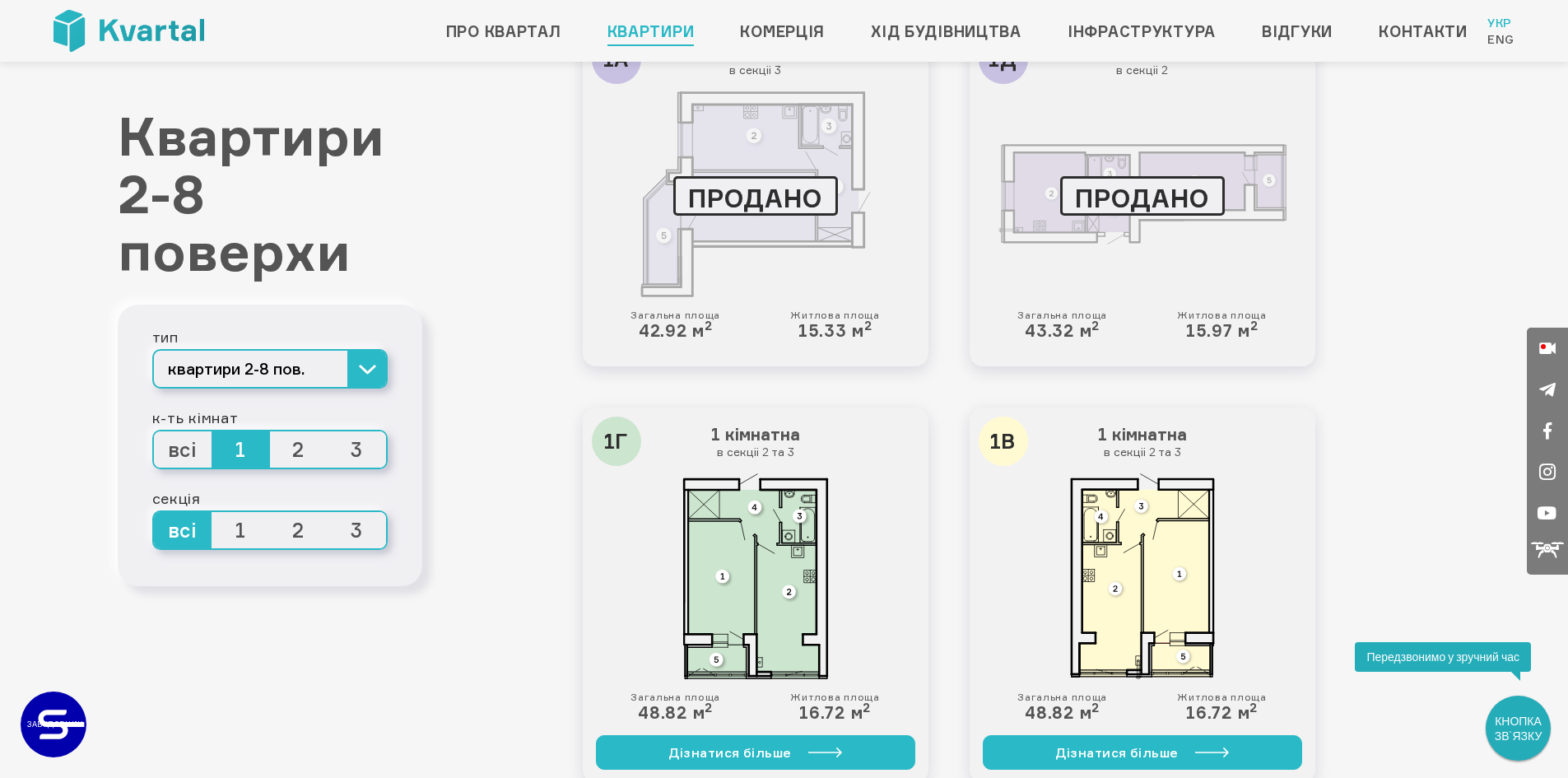
click at [732, 171] on div at bounding box center [756, 194] width 319 height 205
click at [834, 331] on div "Житлова площа 15.33 м 2" at bounding box center [834, 325] width 89 height 32
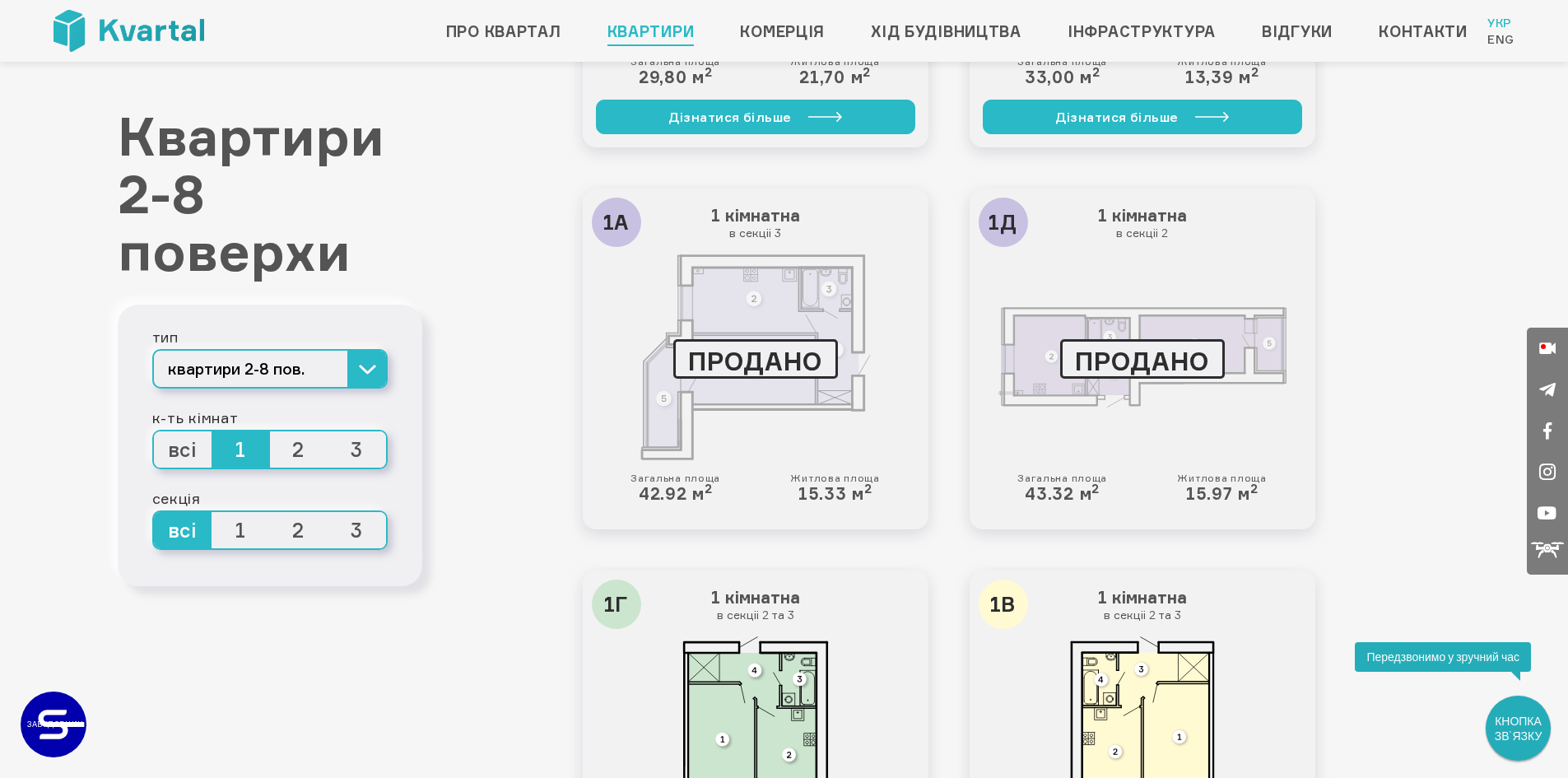
scroll to position [2223, 0]
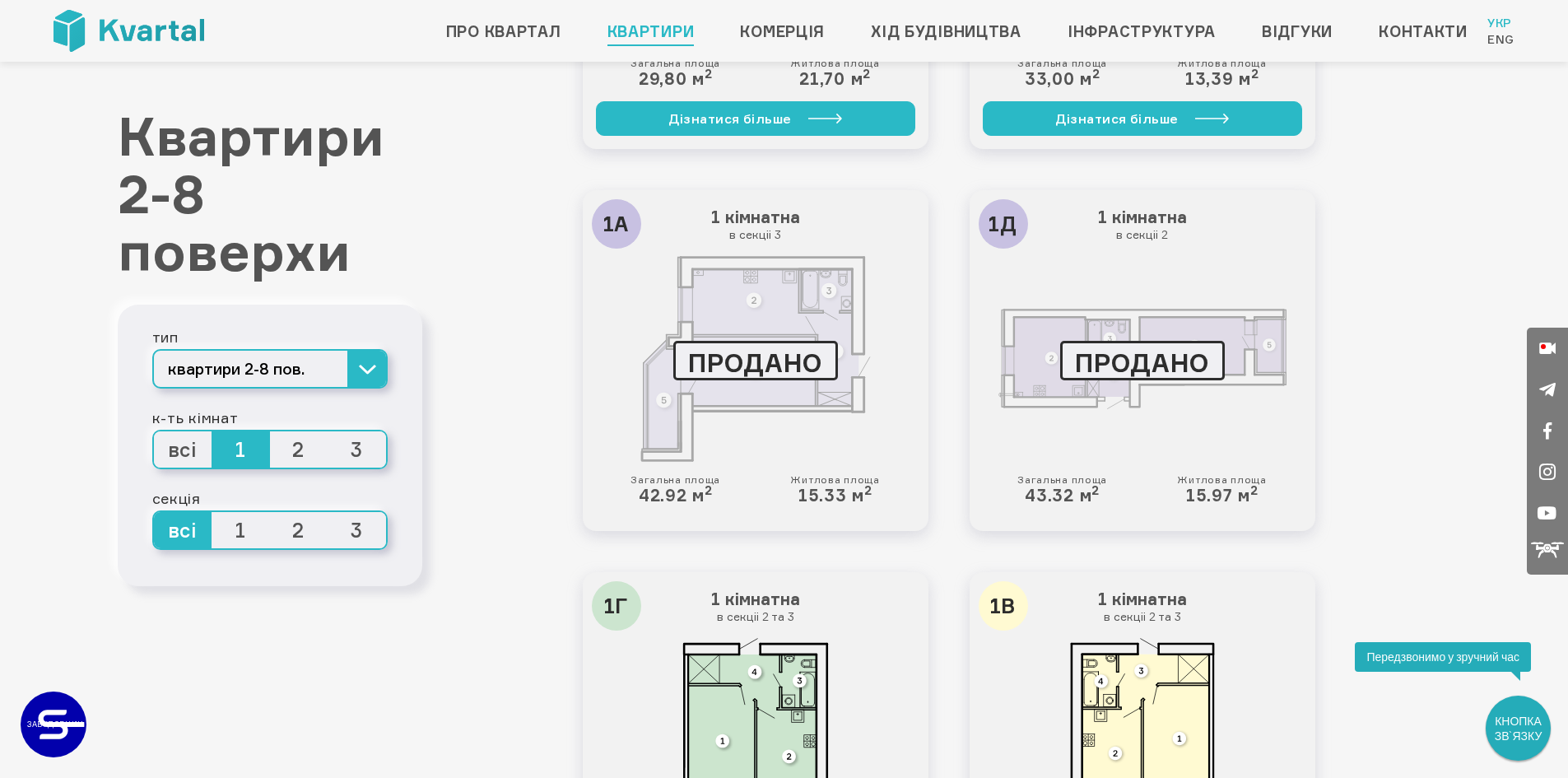
drag, startPoint x: 738, startPoint y: 220, endPoint x: 621, endPoint y: 233, distance: 117.7
click at [709, 229] on h3 "1 кімнатна в секціі 3" at bounding box center [756, 225] width 319 height 43
click at [615, 234] on div "1А" at bounding box center [616, 224] width 50 height 50
click at [725, 355] on div "ПРОДАНО" at bounding box center [756, 360] width 164 height 39
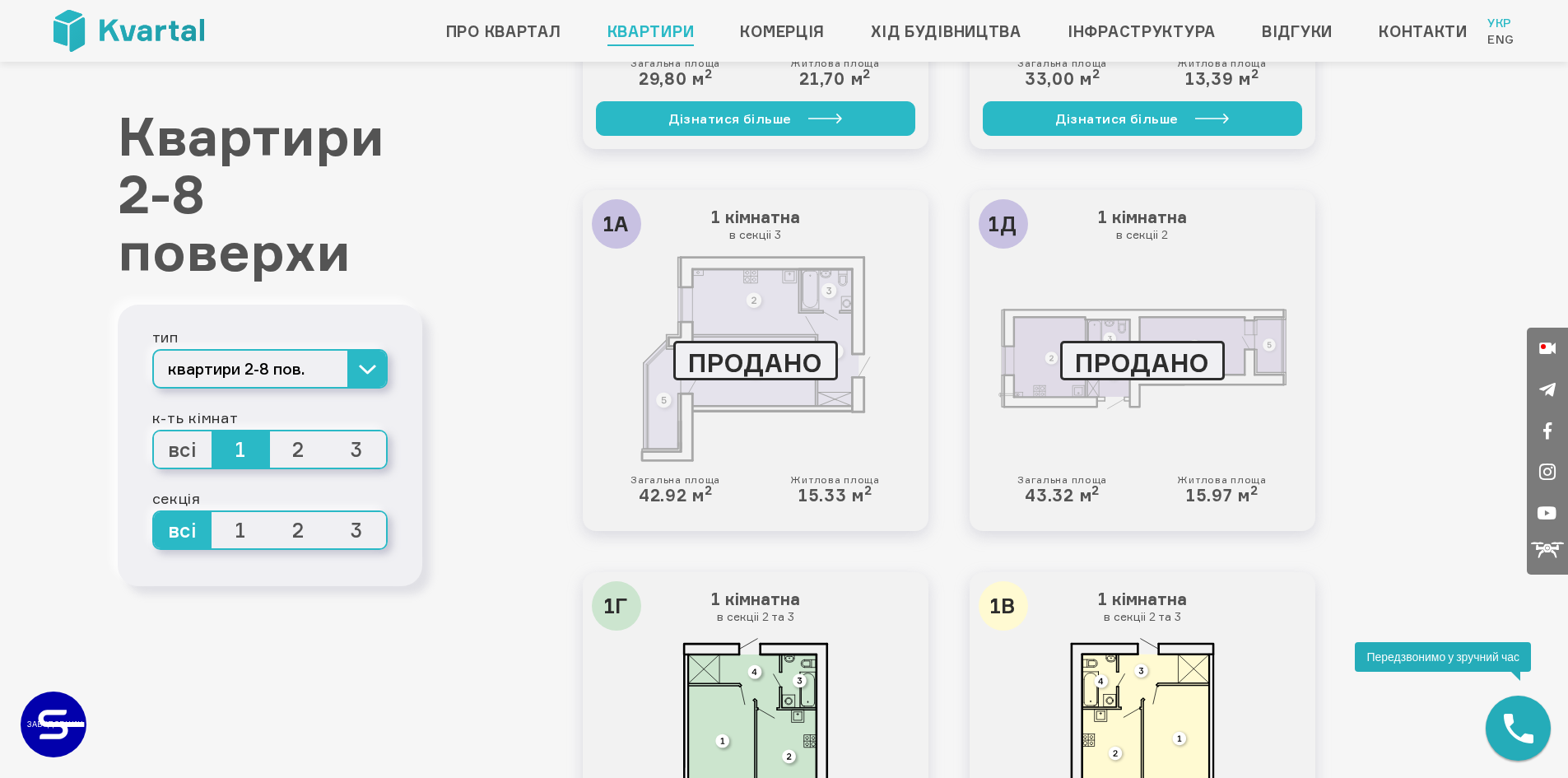
click at [726, 355] on div "ПРОДАНО" at bounding box center [756, 360] width 164 height 39
click at [676, 352] on div "ПРОДАНО" at bounding box center [756, 360] width 164 height 39
click at [614, 346] on div at bounding box center [756, 358] width 319 height 205
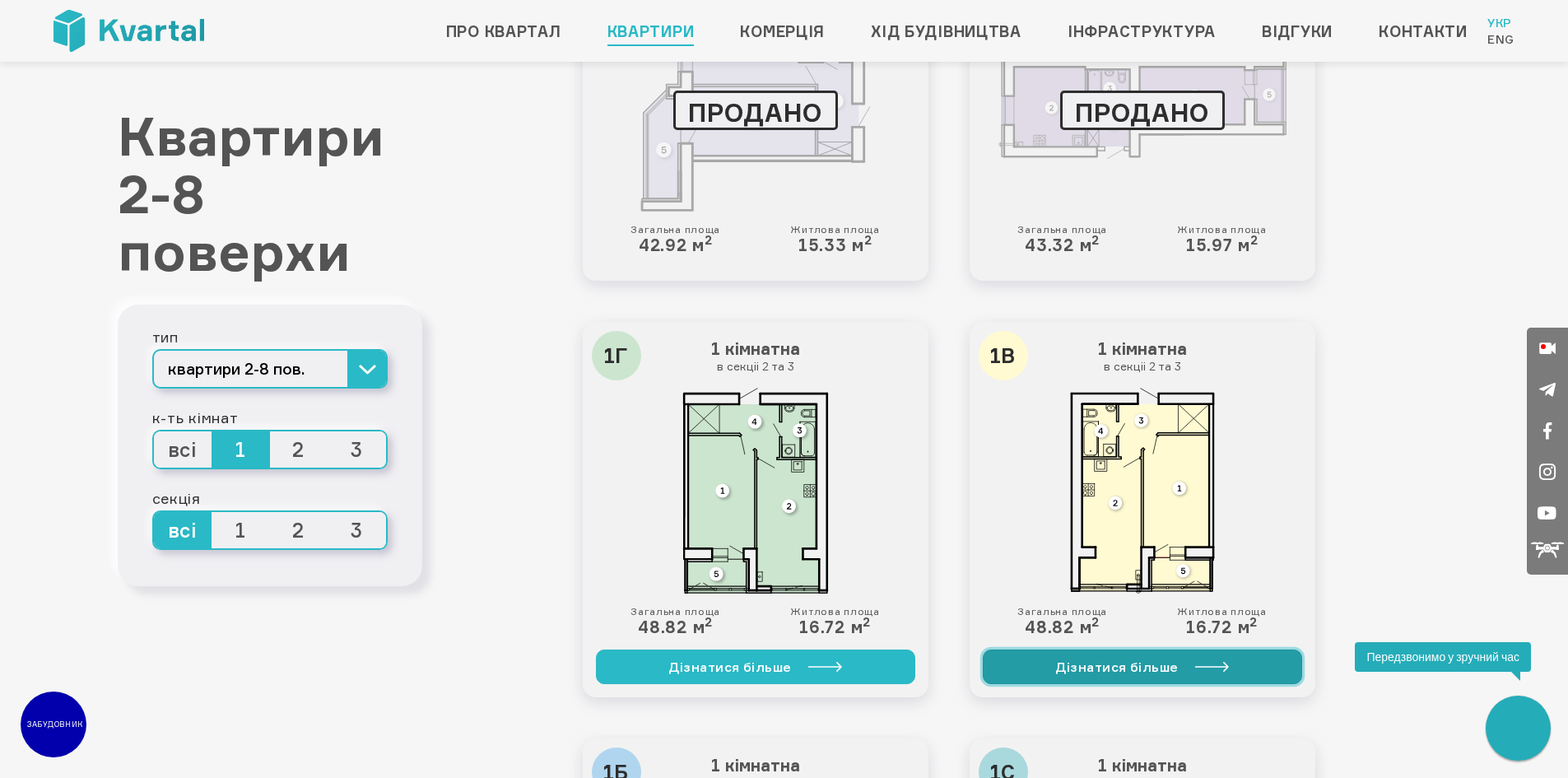
scroll to position [2305, 0]
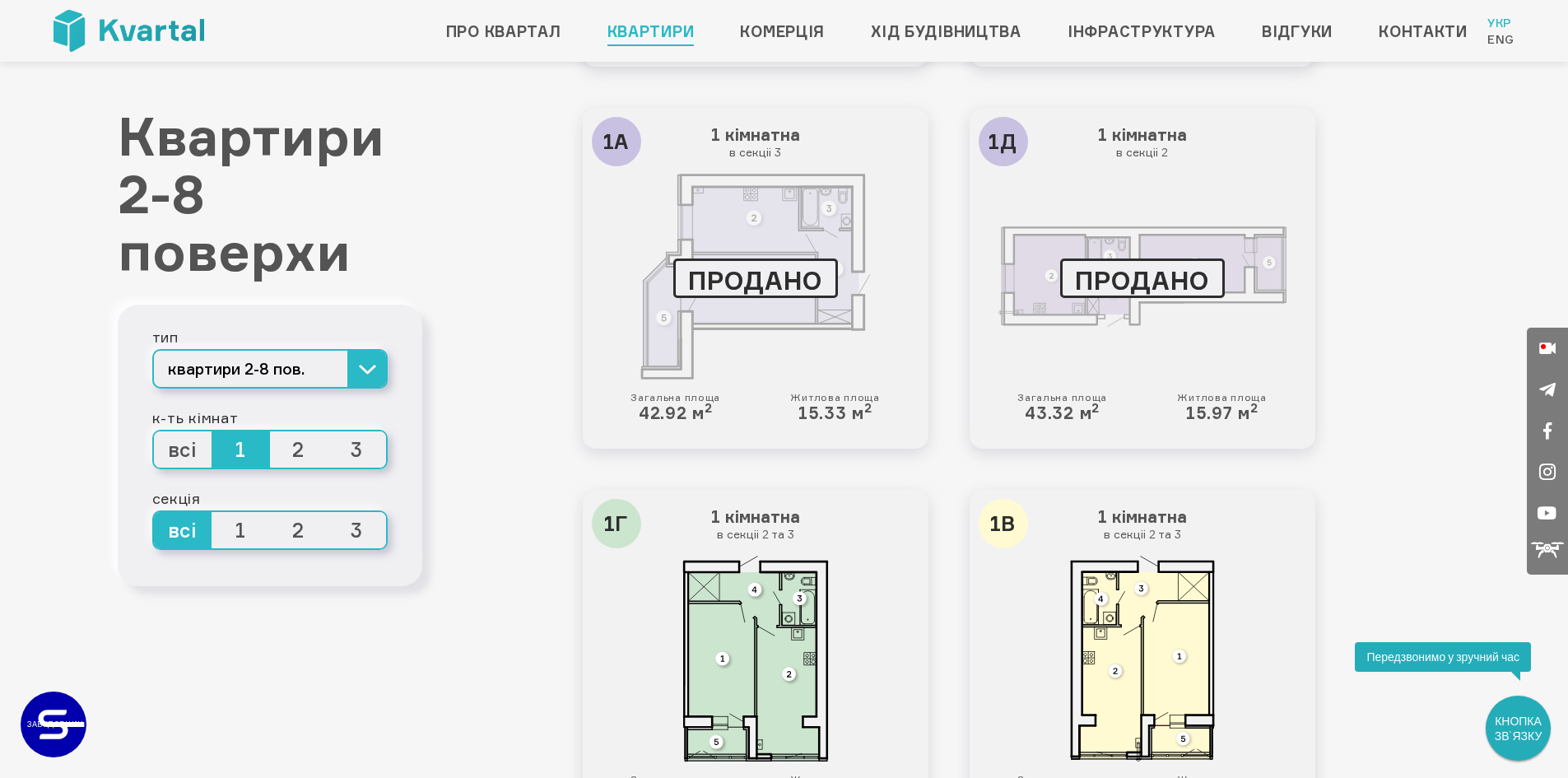
click at [698, 134] on h3 "1 кімнатна в секціі 3" at bounding box center [756, 142] width 319 height 43
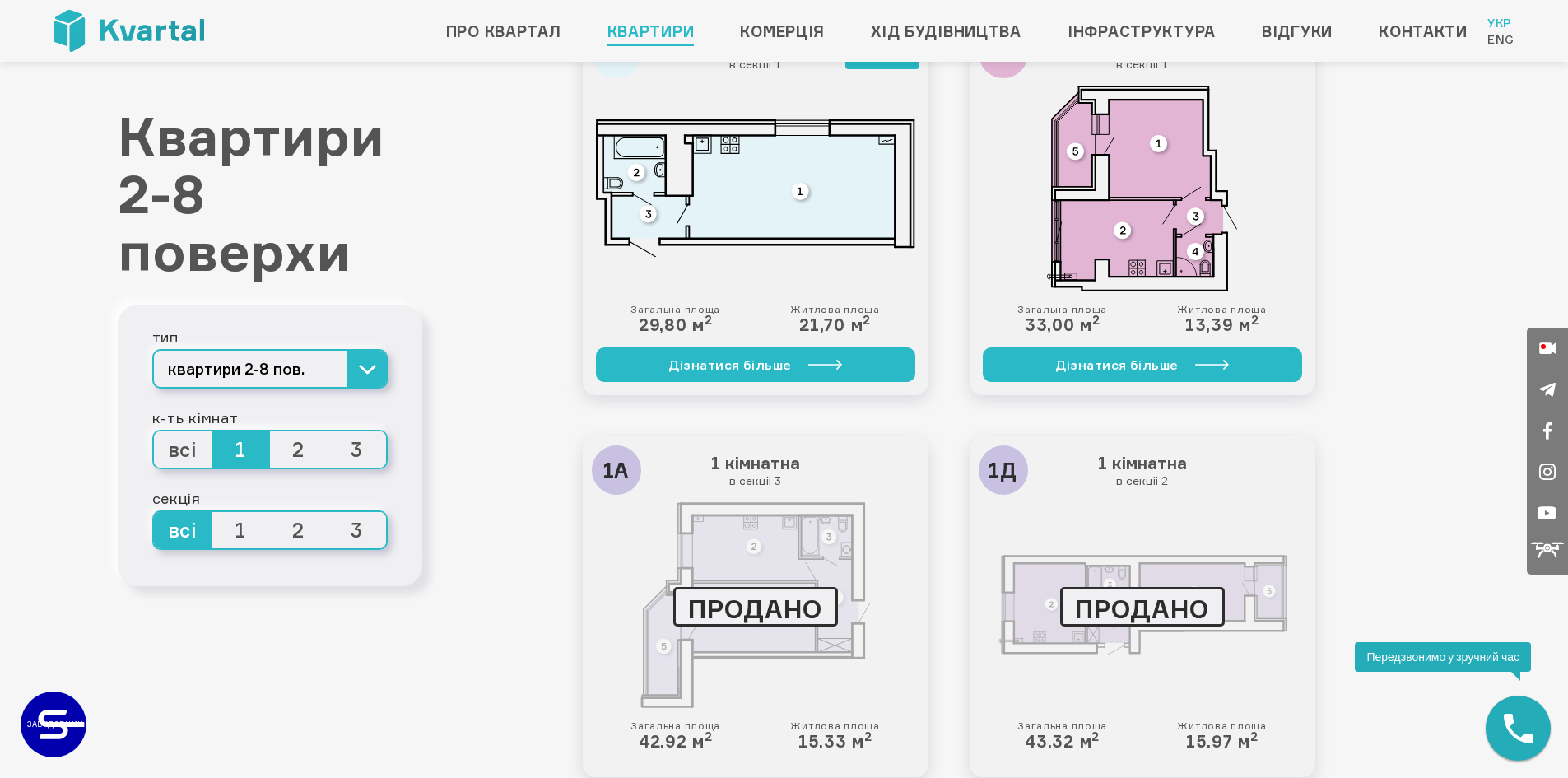
scroll to position [1977, 0]
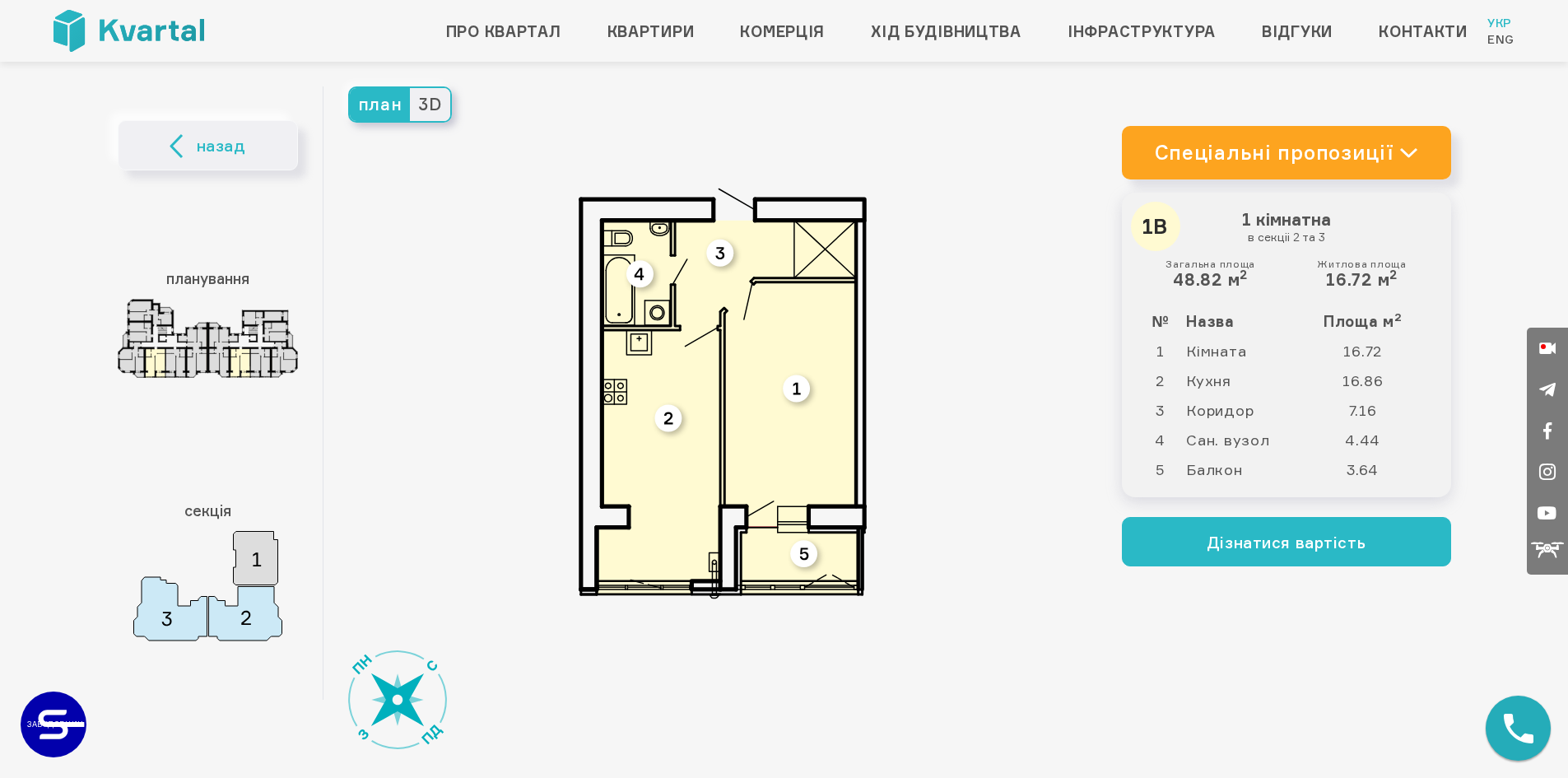
click at [224, 365] on img at bounding box center [207, 338] width 181 height 78
click at [271, 366] on img at bounding box center [207, 338] width 181 height 78
click at [221, 272] on h3 "планування" at bounding box center [207, 278] width 181 height 32
